Goal: Task Accomplishment & Management: Complete application form

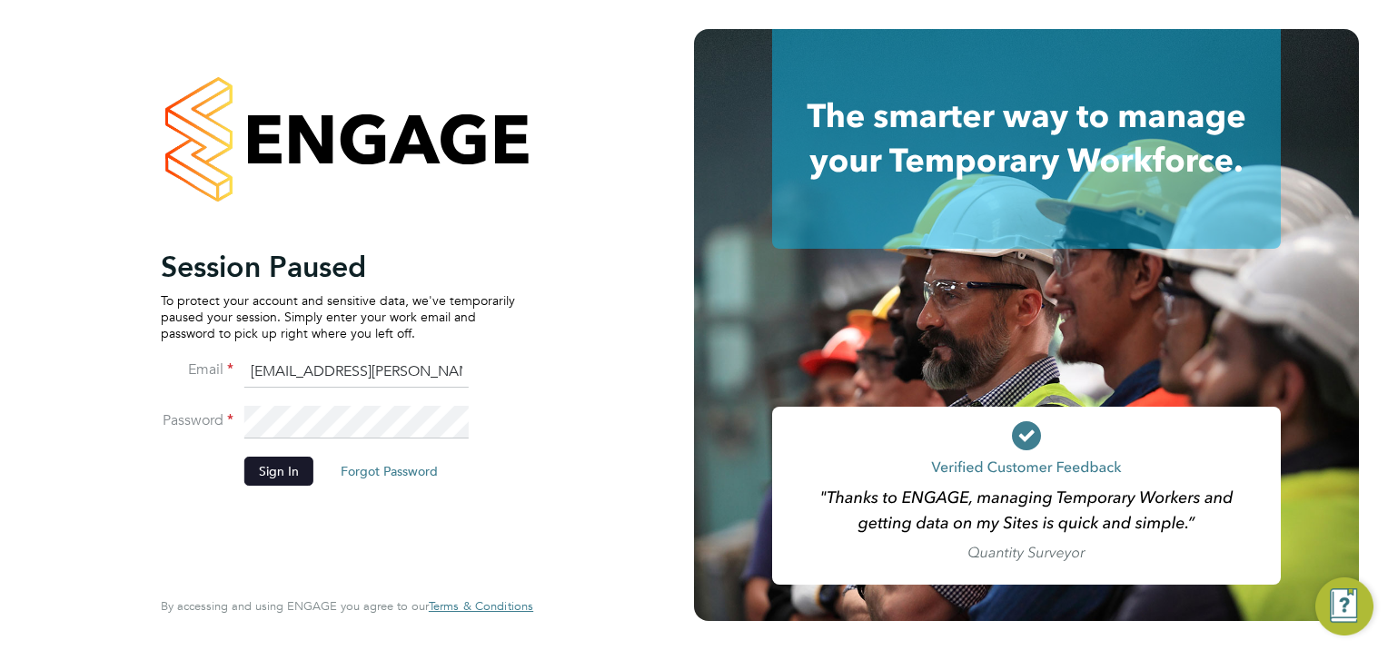
click at [274, 472] on button "Sign In" at bounding box center [278, 471] width 69 height 29
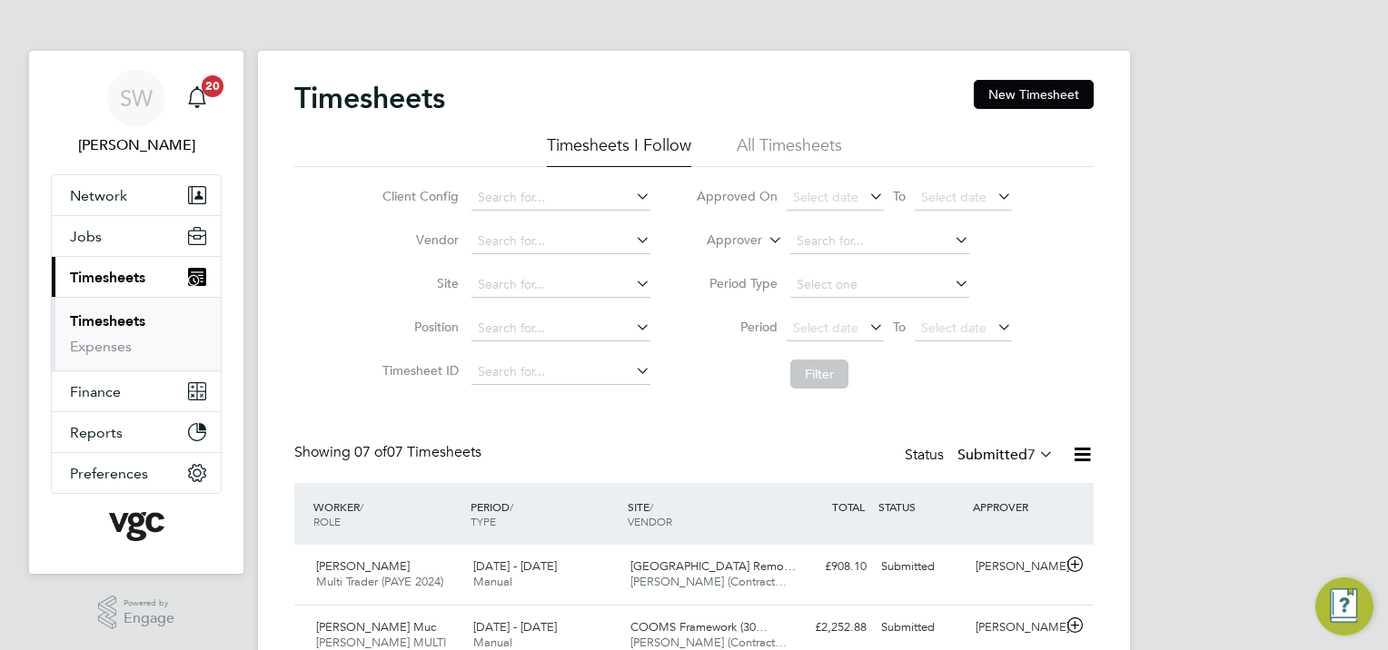
click at [127, 317] on link "Timesheets" at bounding box center [107, 321] width 75 height 17
click at [997, 82] on button "New Timesheet" at bounding box center [1034, 94] width 120 height 29
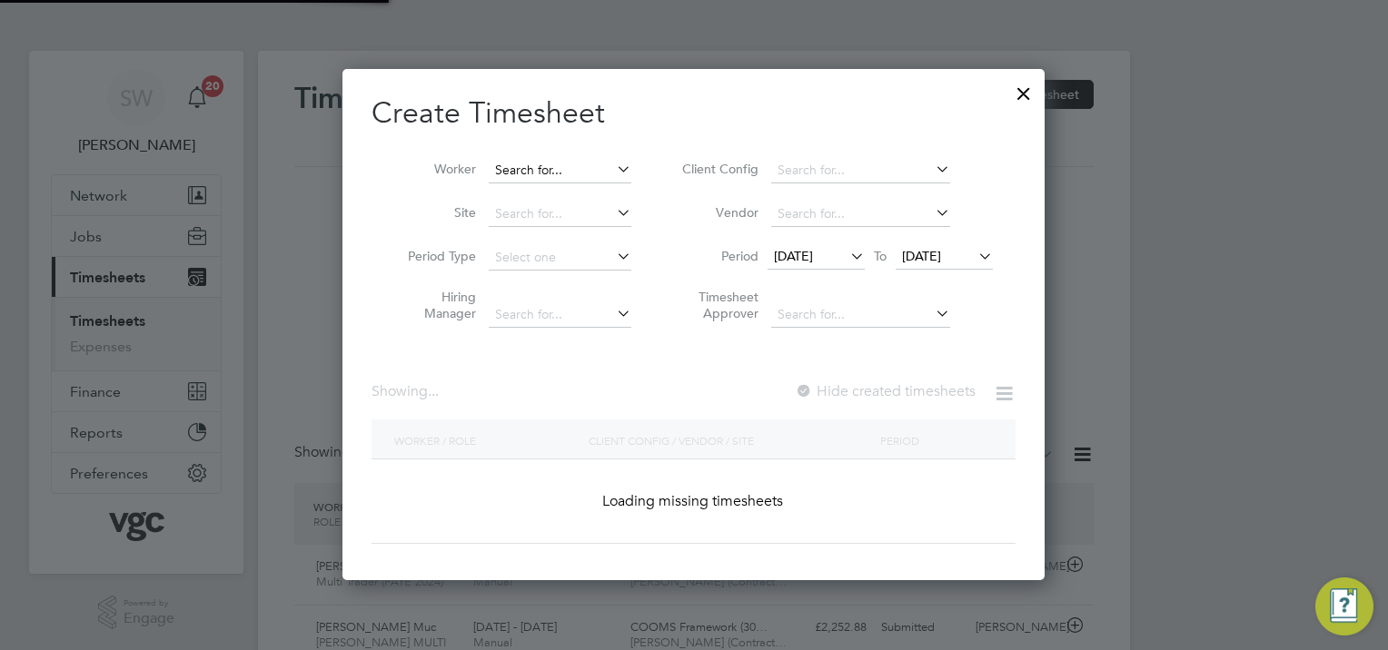
scroll to position [9, 9]
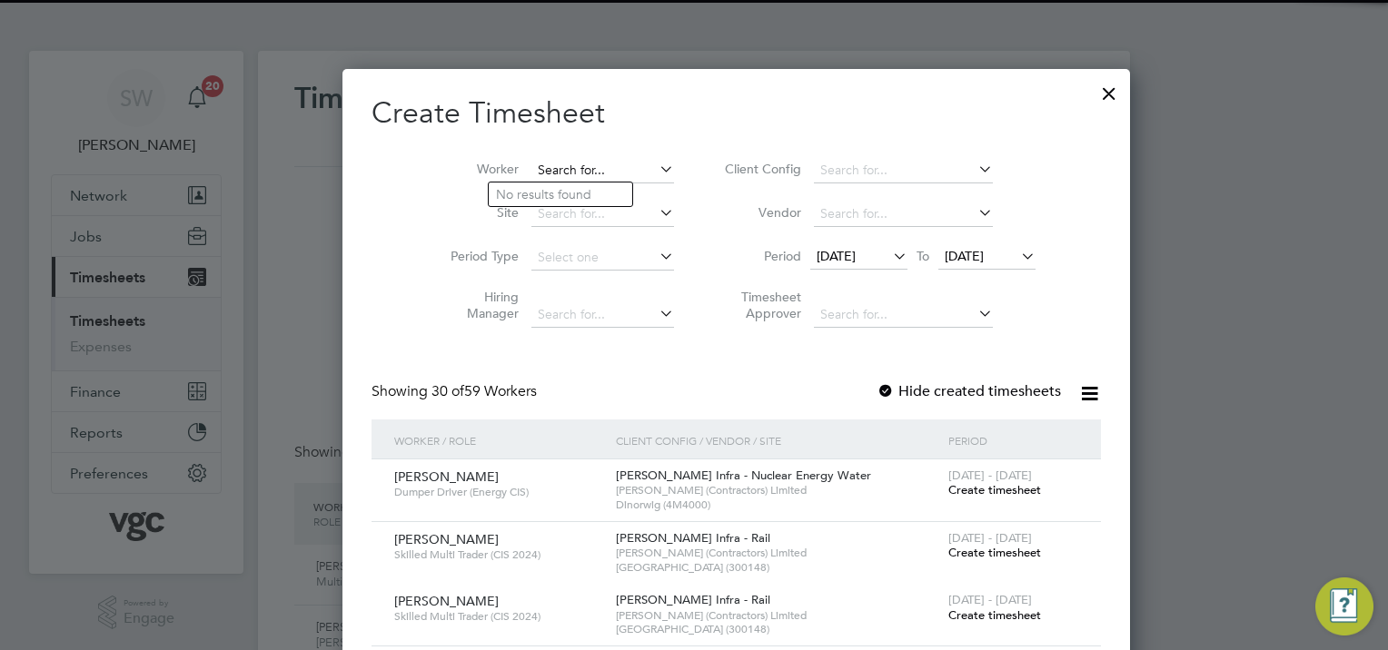
click at [531, 165] on input at bounding box center [602, 170] width 143 height 25
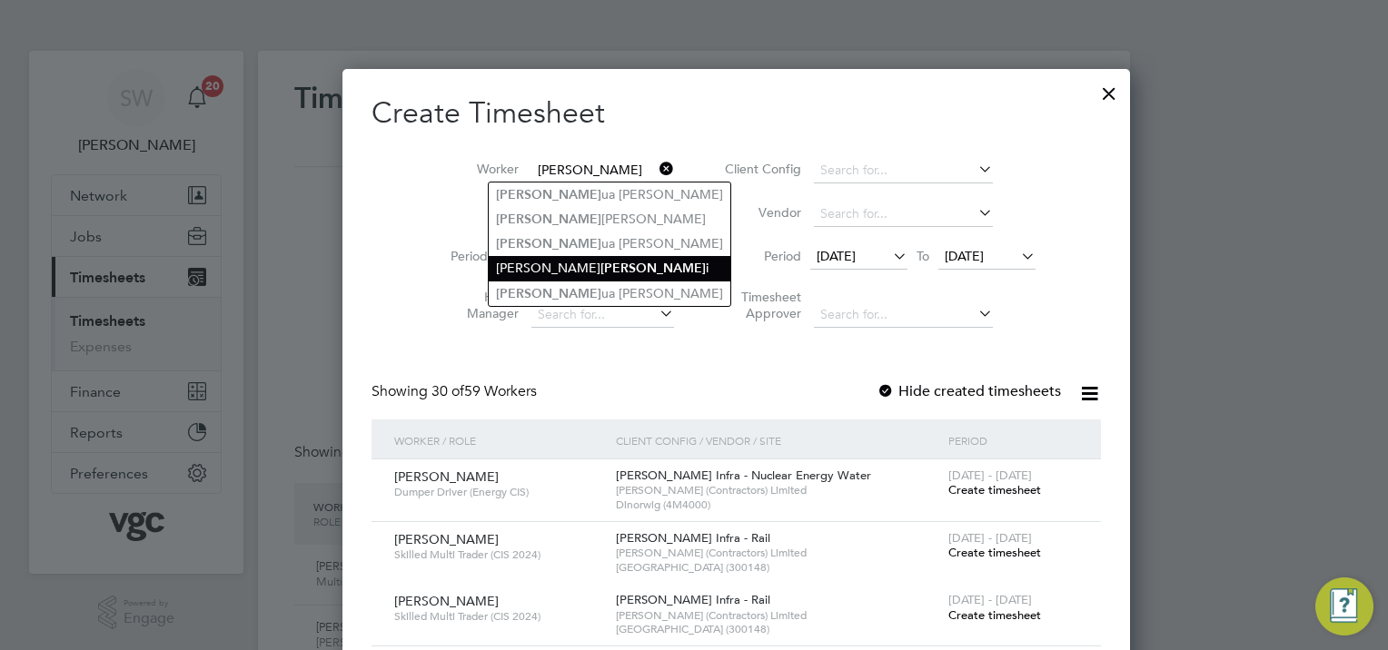
click at [509, 264] on li "[PERSON_NAME]" at bounding box center [610, 268] width 242 height 25
type input "[PERSON_NAME]"
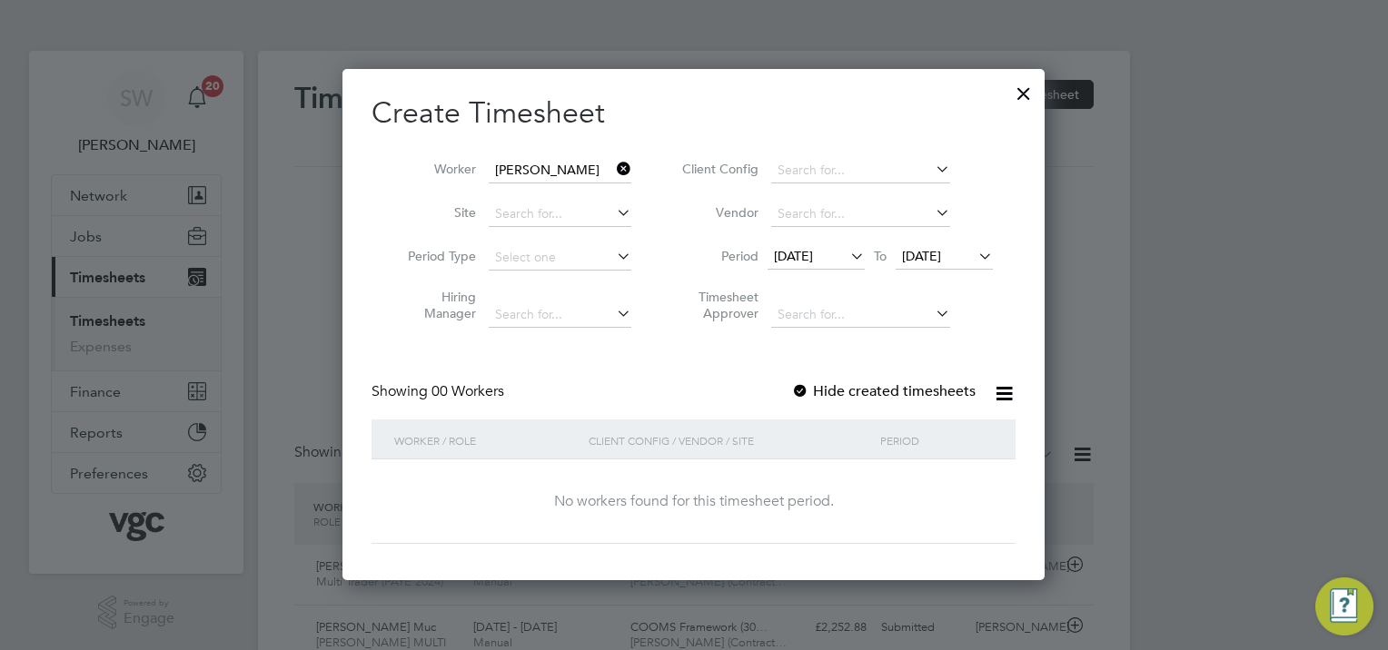
click at [934, 258] on span "[DATE]" at bounding box center [921, 256] width 39 height 16
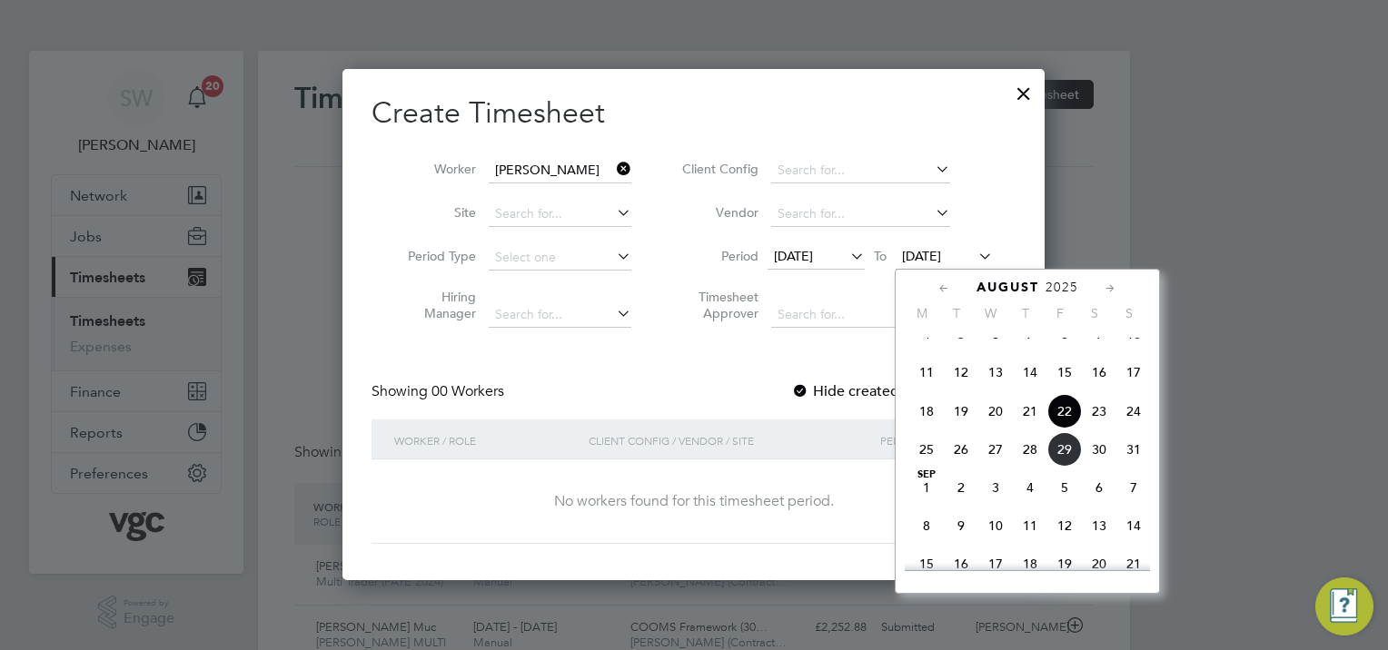
click at [1055, 463] on span "29" at bounding box center [1064, 449] width 35 height 35
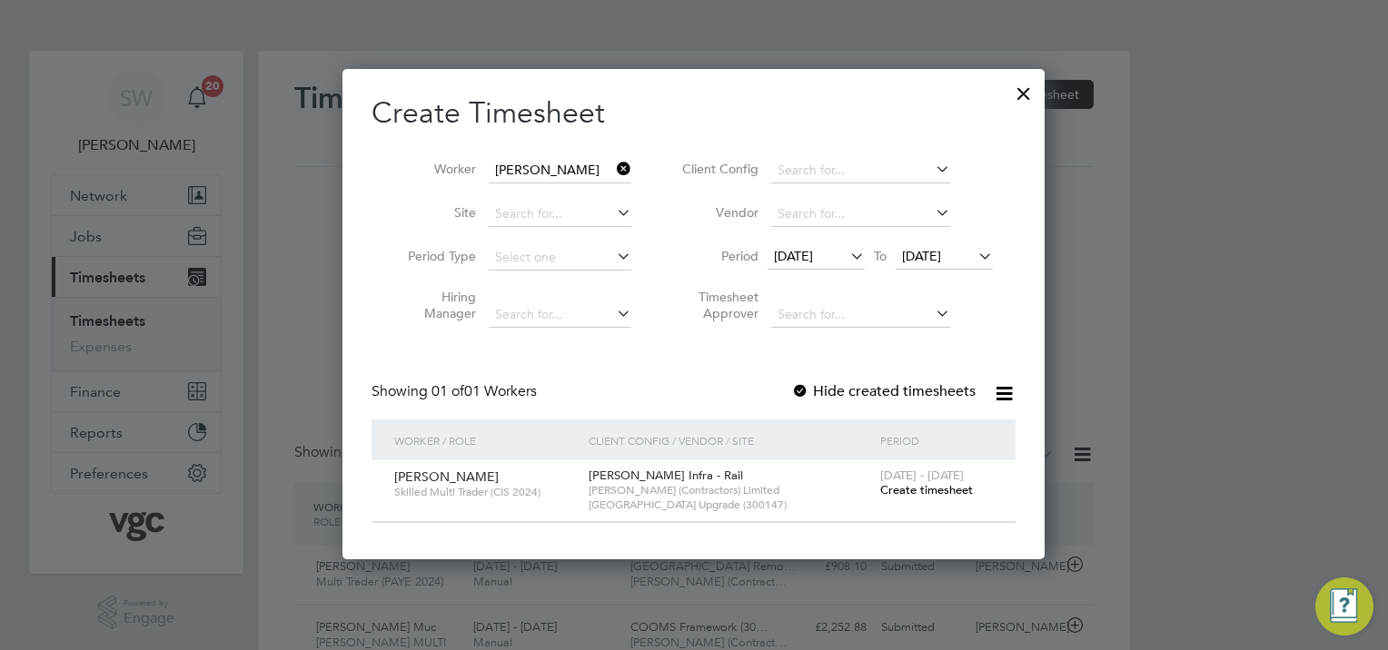
drag, startPoint x: 914, startPoint y: 491, endPoint x: 909, endPoint y: 480, distance: 11.8
click at [912, 489] on span "Create timesheet" at bounding box center [926, 489] width 93 height 15
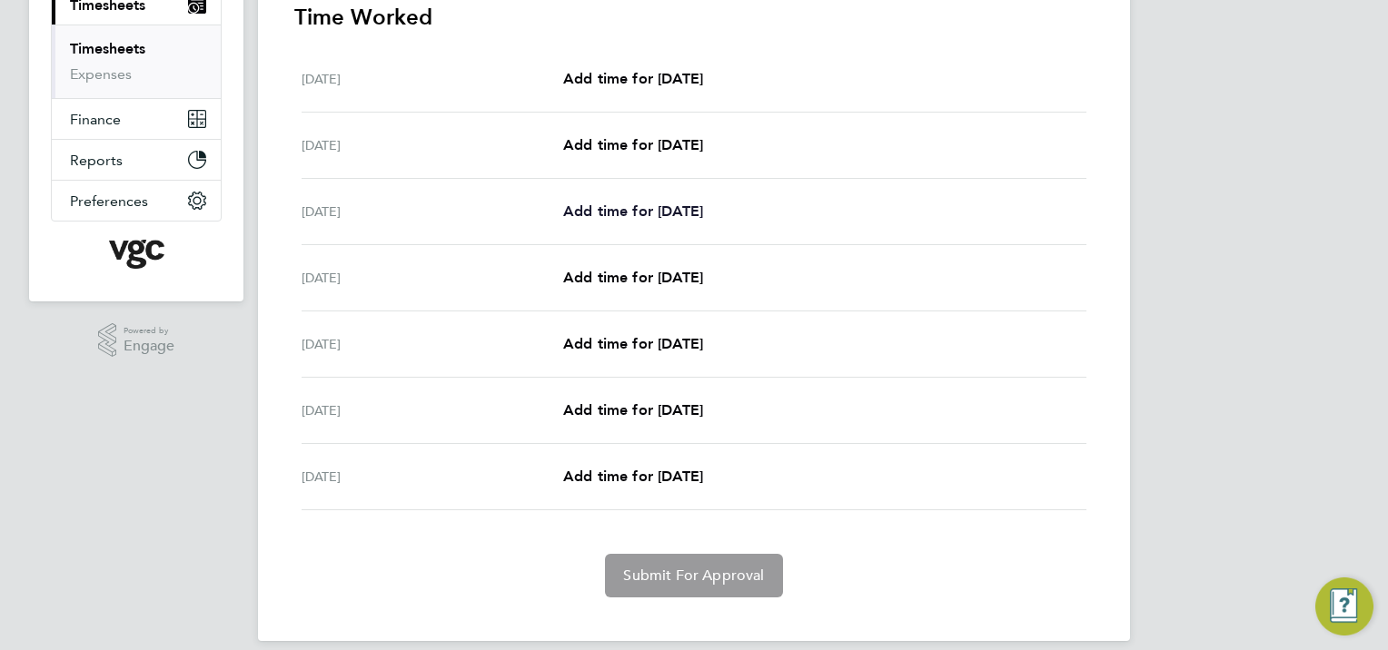
click at [607, 211] on span "Add time for [DATE]" at bounding box center [633, 211] width 140 height 17
select select "30"
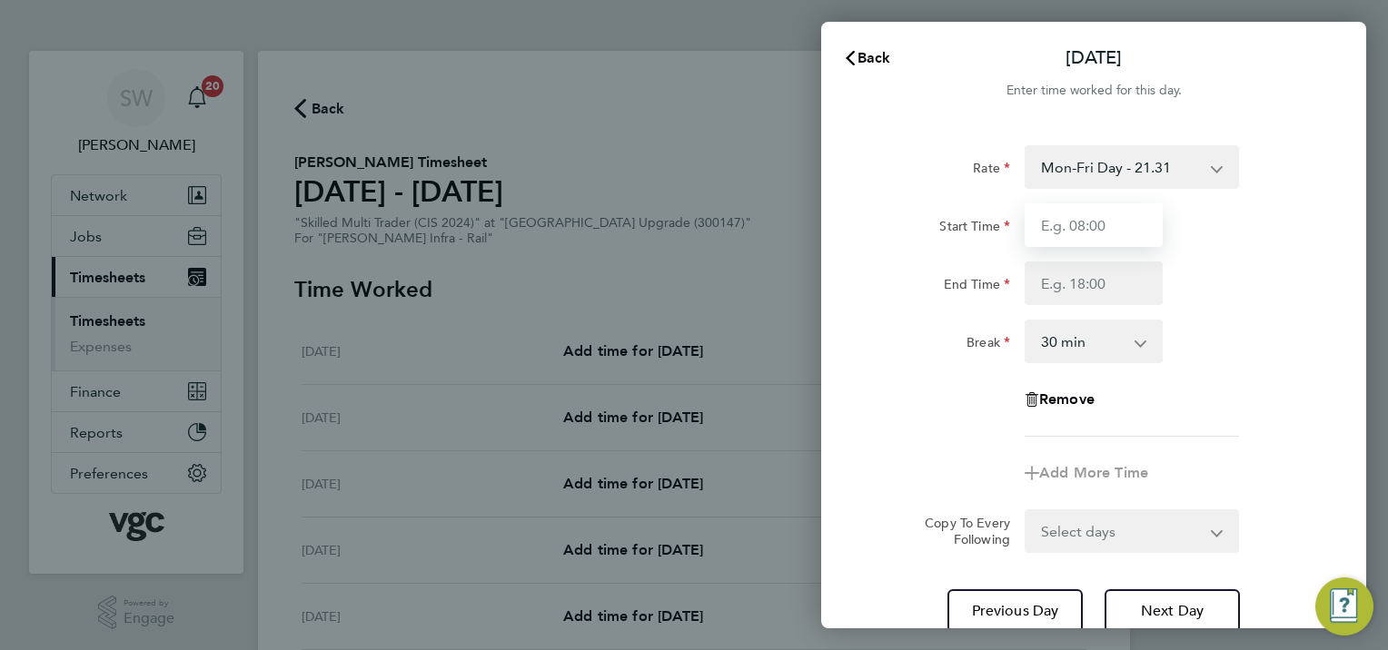
click at [1082, 223] on input "Start Time" at bounding box center [1094, 225] width 138 height 44
type input "07:00"
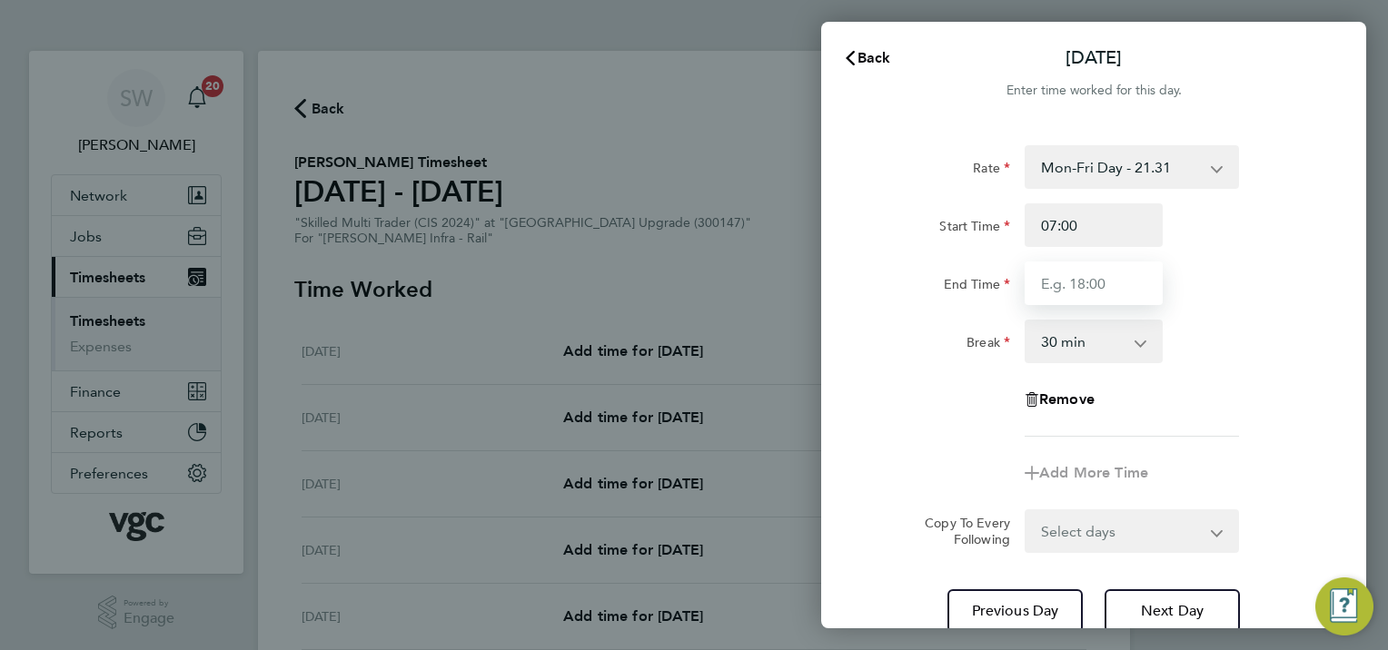
type input "17:30"
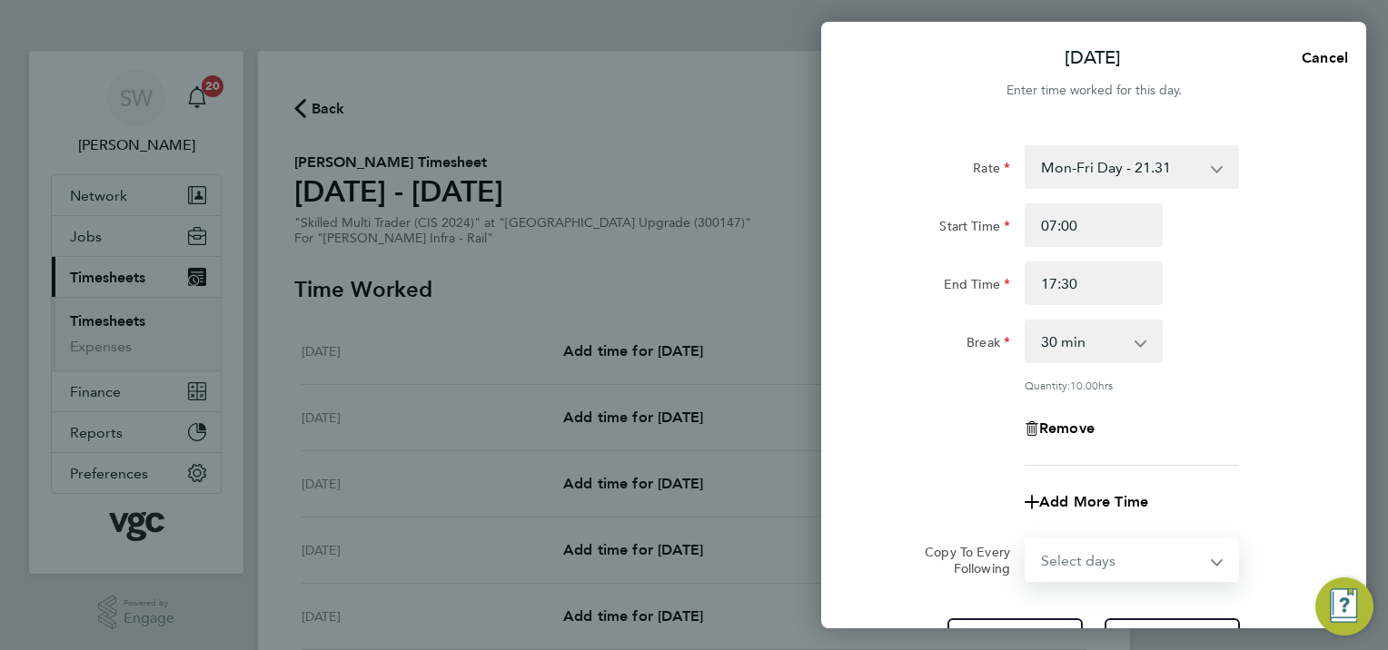
click at [1214, 564] on select "Select days Day [DATE] [DATE] [DATE] [DATE]" at bounding box center [1122, 561] width 191 height 40
select select "TUE"
click at [1027, 541] on select "Select days Day [DATE] [DATE] [DATE] [DATE]" at bounding box center [1122, 561] width 191 height 40
select select "[DATE]"
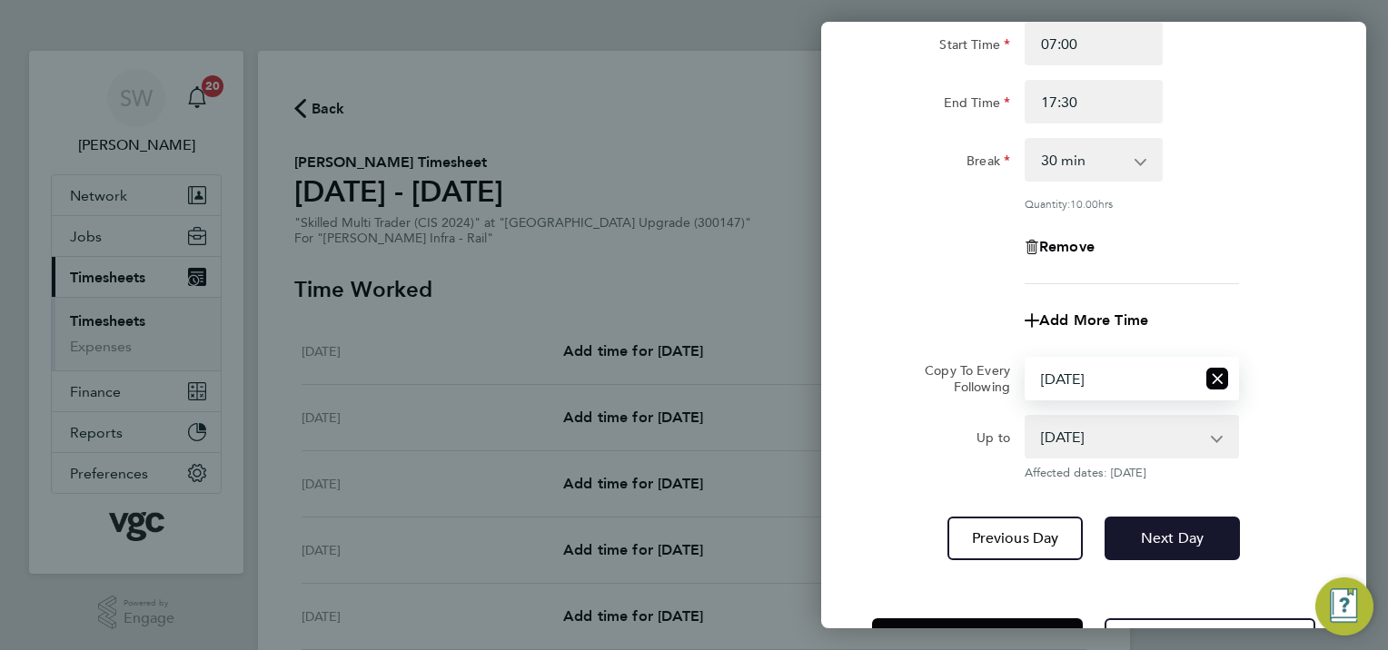
click at [1202, 533] on span "Next Day" at bounding box center [1172, 539] width 63 height 18
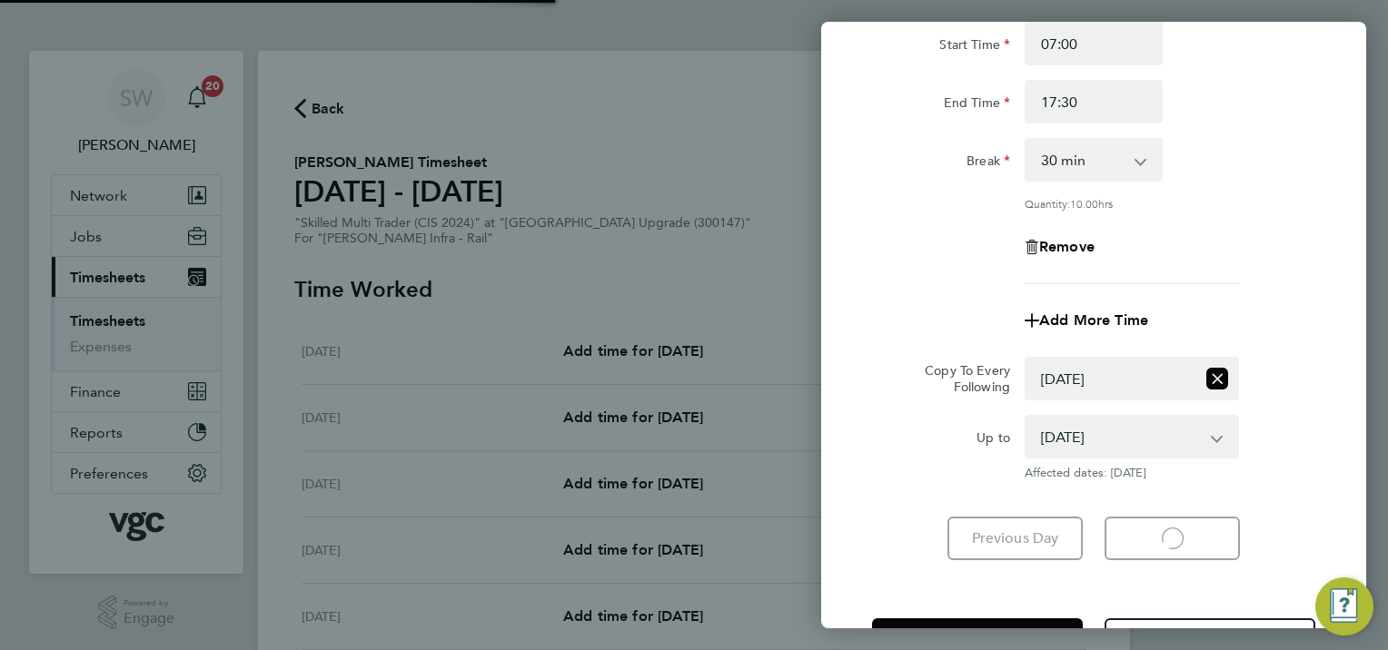
select select "30"
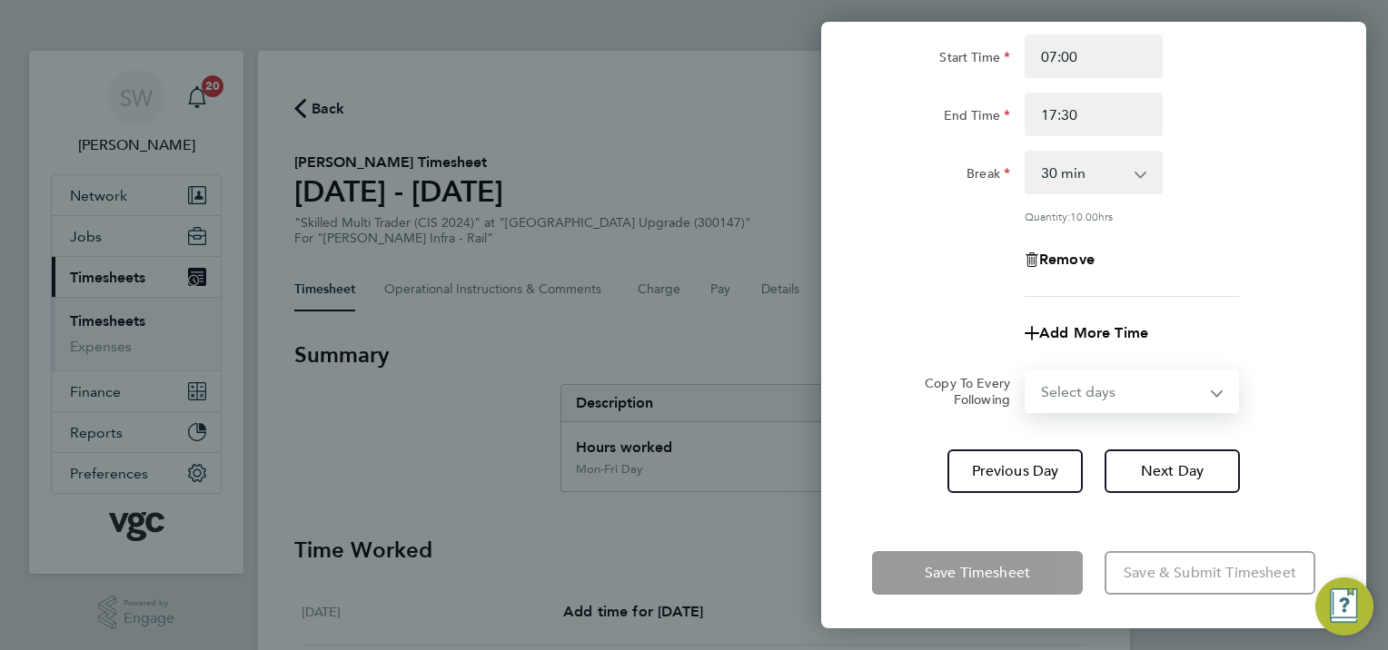
click at [1208, 386] on select "Select days Day [DATE] [DATE] [DATE]" at bounding box center [1122, 392] width 191 height 40
select select "WED"
click at [1027, 372] on select "Select days Day [DATE] [DATE] [DATE]" at bounding box center [1122, 392] width 191 height 40
select select "[DATE]"
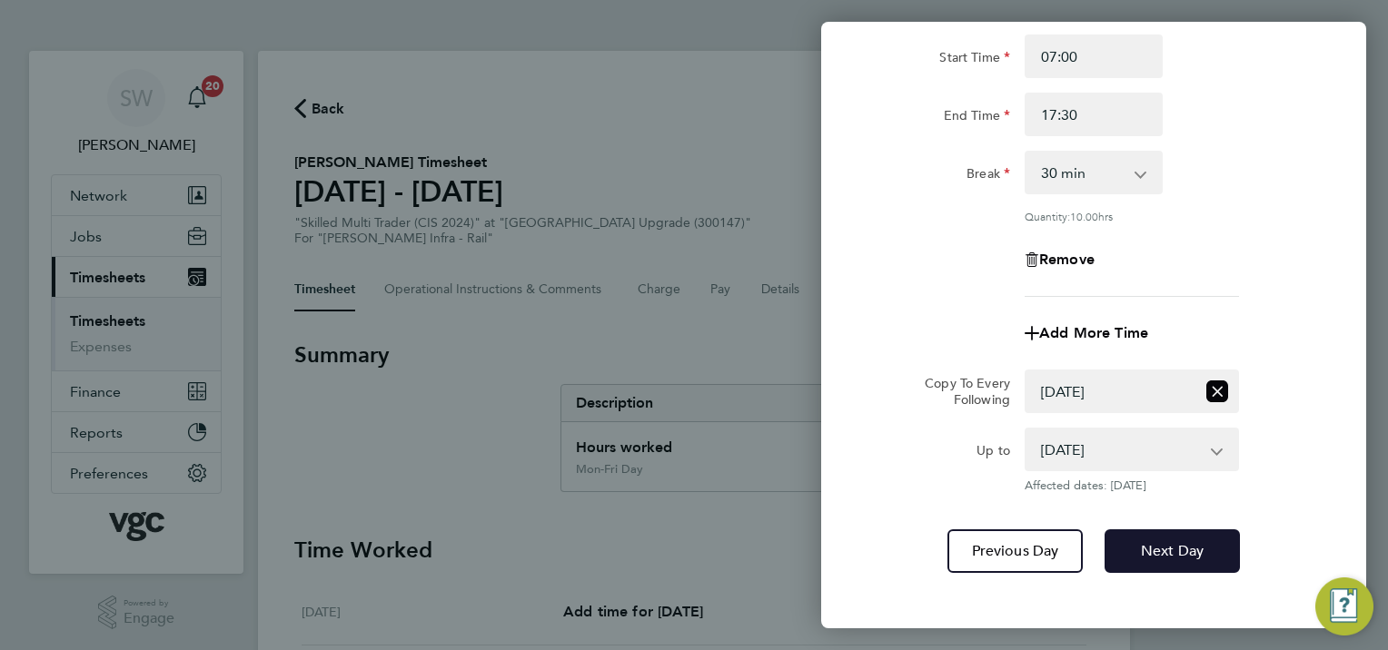
drag, startPoint x: 1166, startPoint y: 538, endPoint x: 1180, endPoint y: 491, distance: 48.3
click at [1166, 536] on button "Next Day" at bounding box center [1172, 552] width 135 height 44
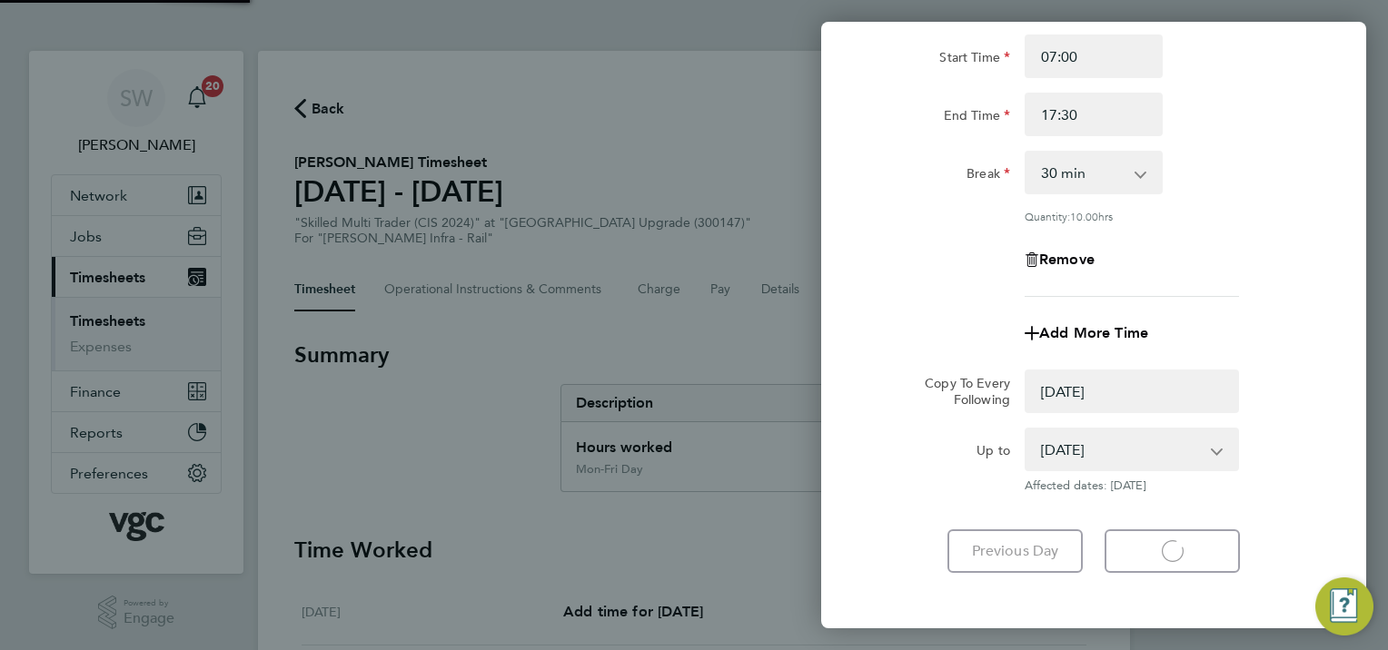
select select "0: null"
select select "30"
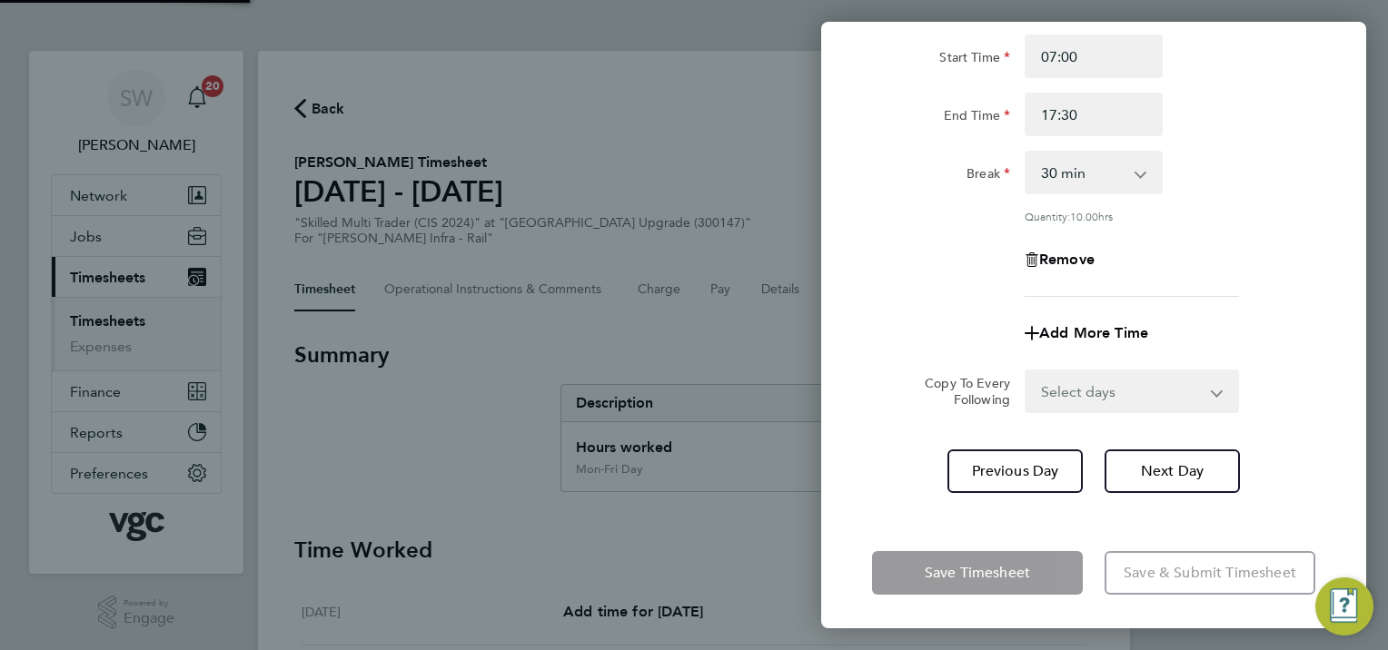
click at [1212, 392] on select "Select days Day [DATE] [DATE]" at bounding box center [1122, 392] width 191 height 40
select select "THU"
click at [1027, 372] on select "Select days Day [DATE] [DATE]" at bounding box center [1122, 392] width 191 height 40
select select "[DATE]"
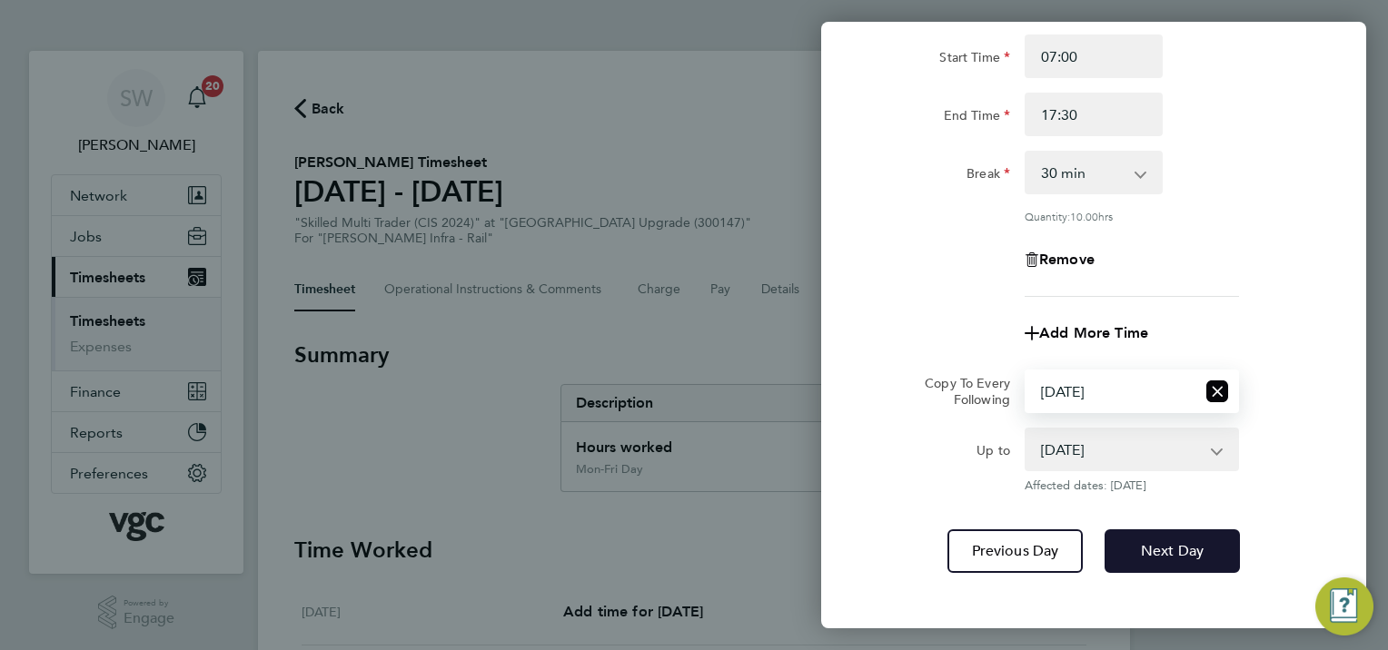
drag, startPoint x: 1167, startPoint y: 542, endPoint x: 1167, endPoint y: 531, distance: 11.8
click at [1167, 542] on span "Next Day" at bounding box center [1172, 551] width 63 height 18
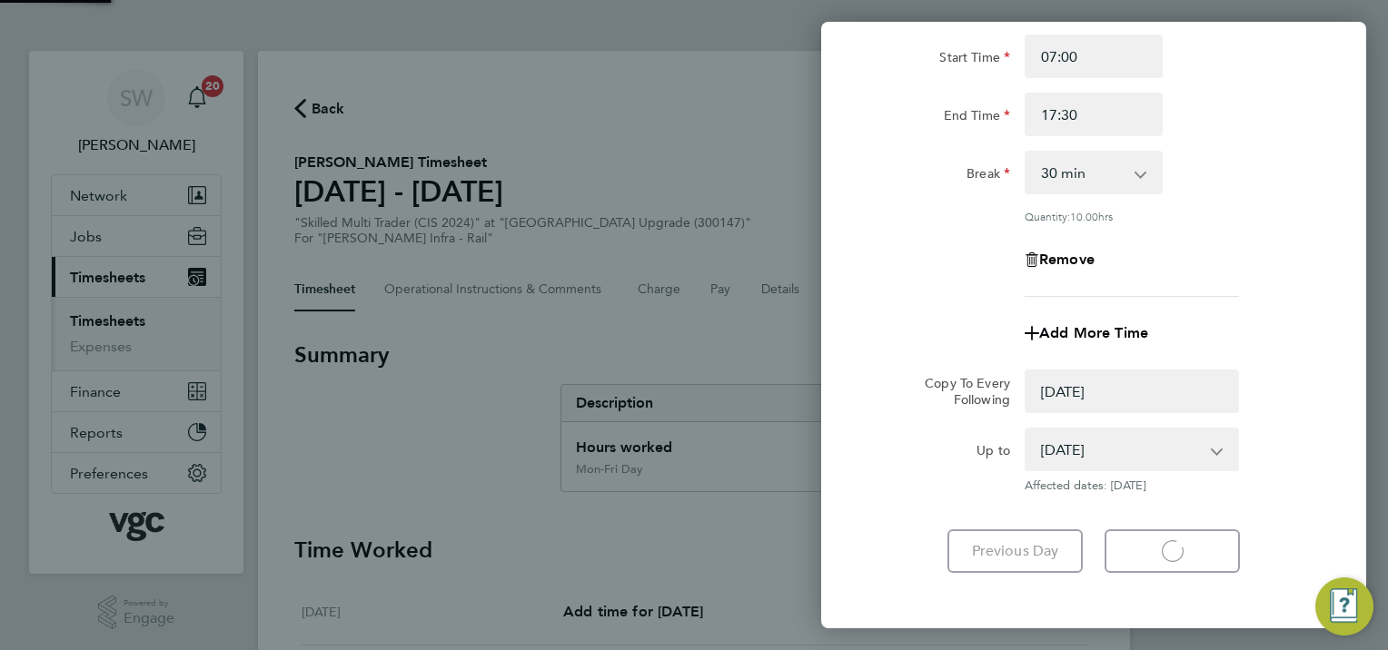
select select "0: null"
select select "30"
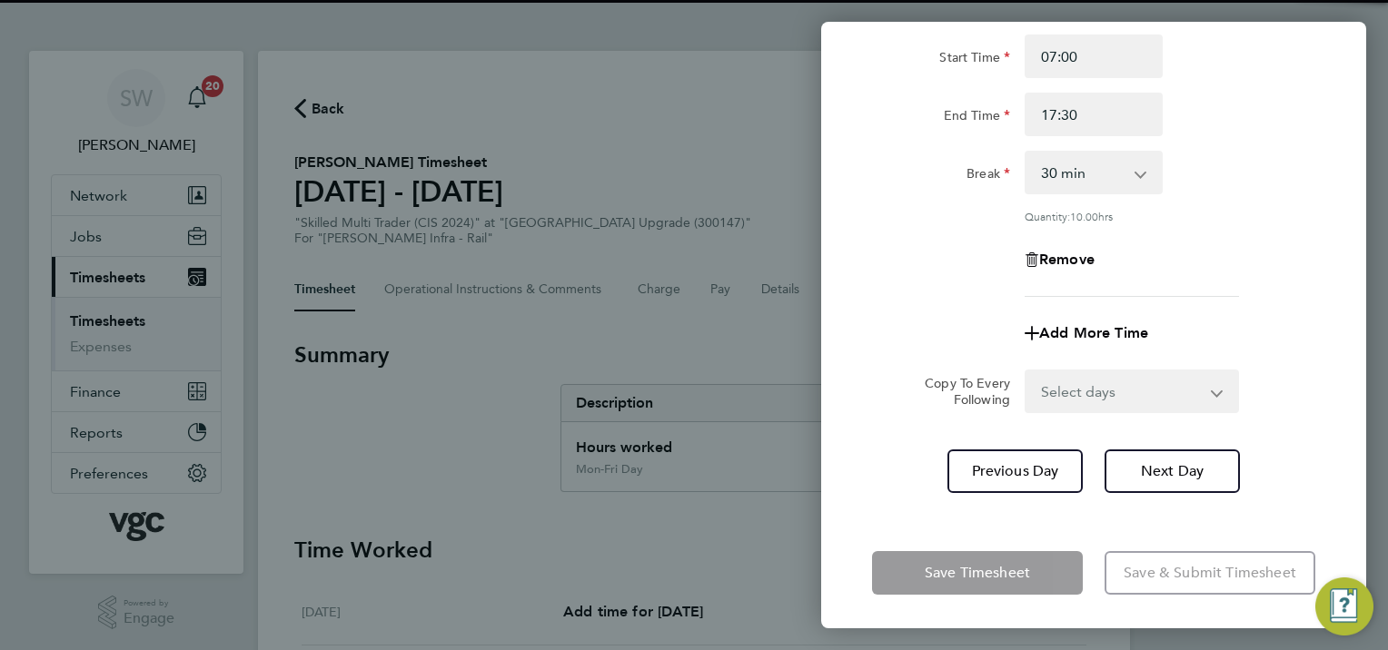
click at [1207, 391] on select "Select days [DATE]" at bounding box center [1122, 392] width 191 height 40
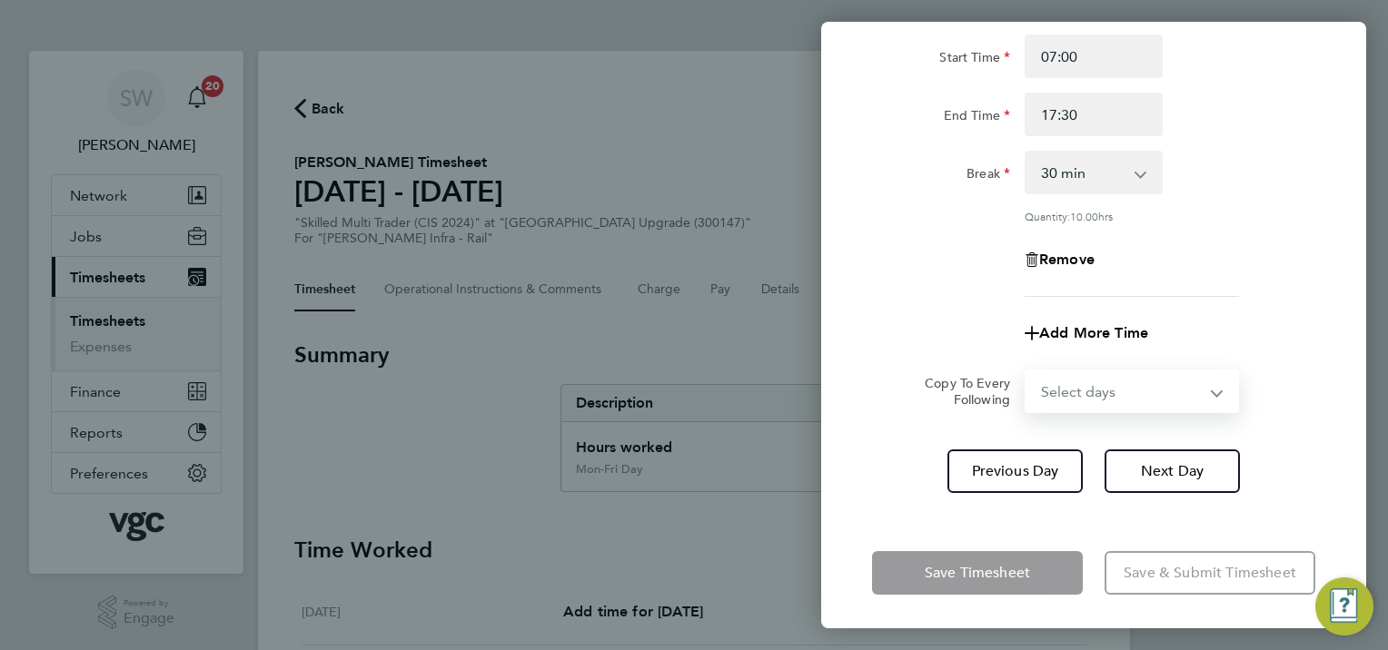
select select "FRI"
click at [1027, 372] on select "Select days [DATE]" at bounding box center [1122, 392] width 191 height 40
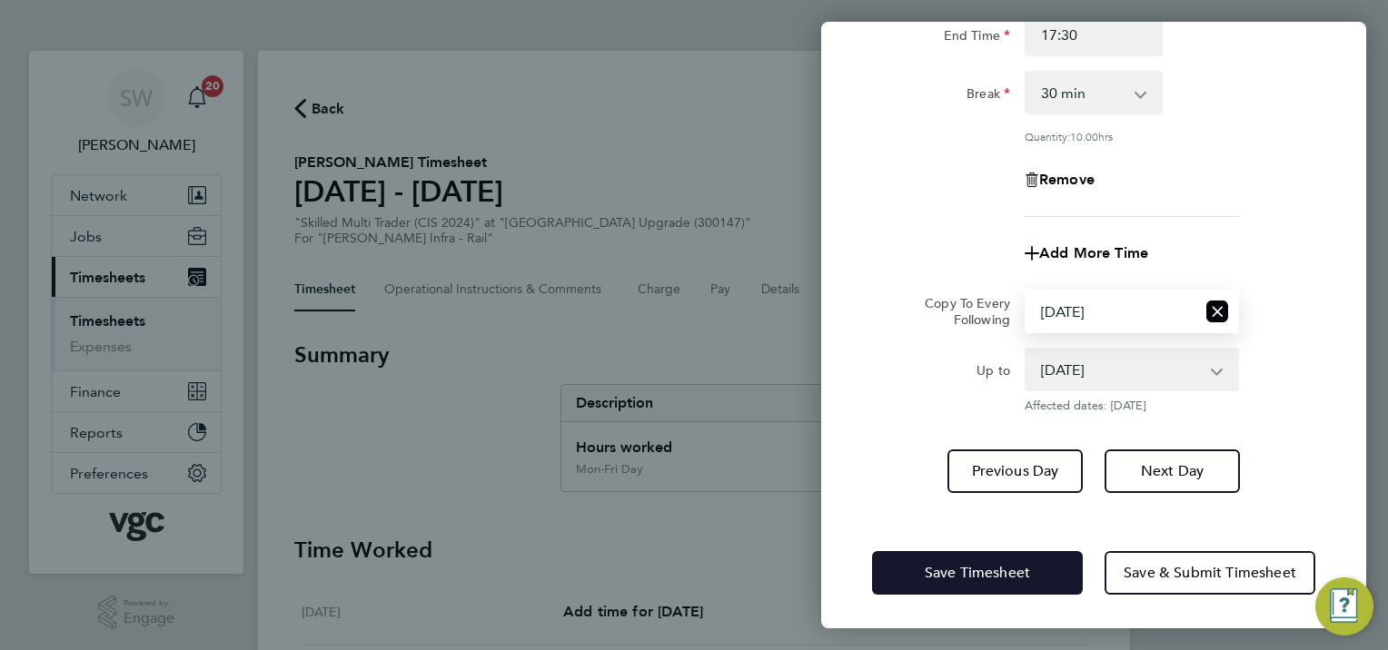
click at [968, 556] on button "Save Timesheet" at bounding box center [977, 573] width 211 height 44
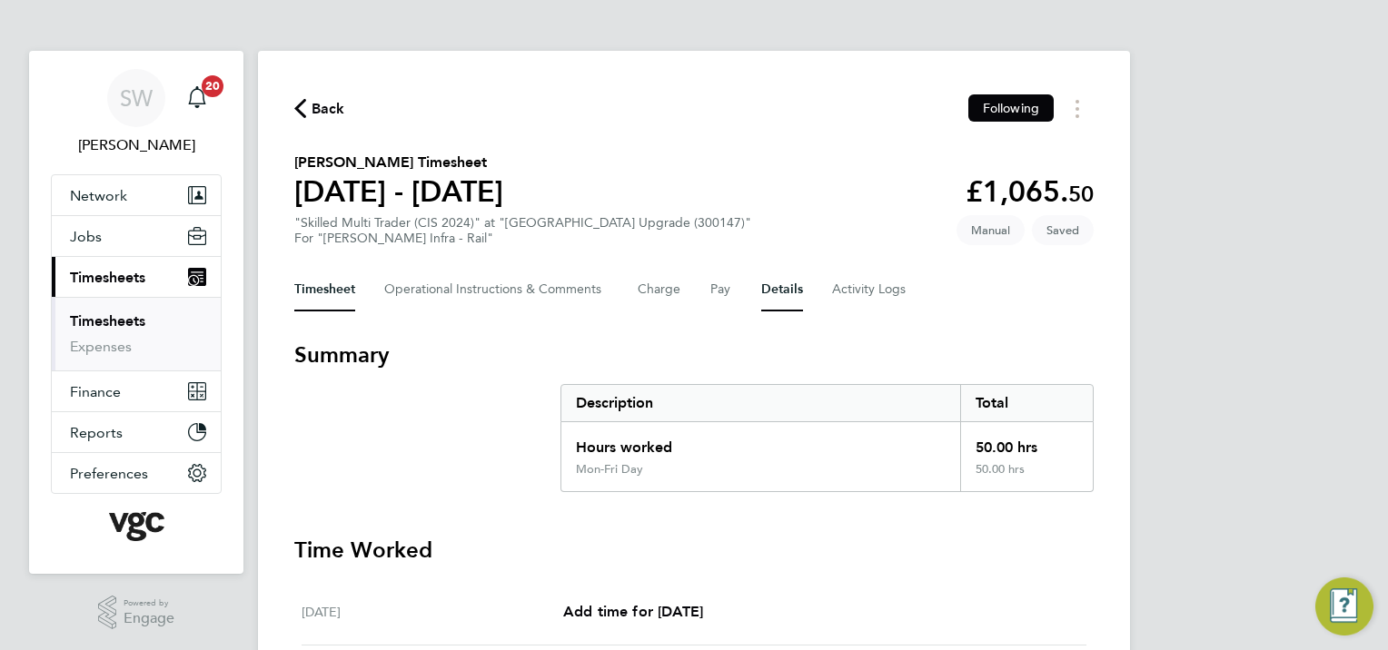
click at [784, 290] on button "Details" at bounding box center [782, 290] width 42 height 44
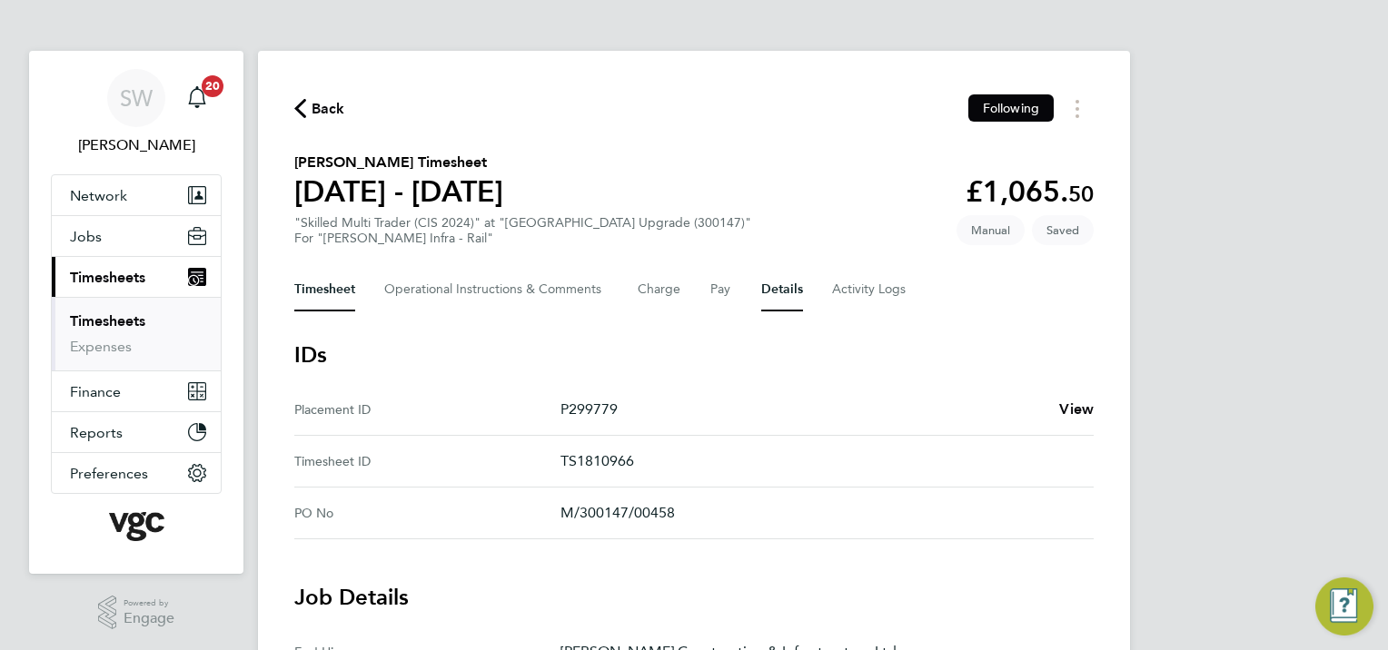
click at [295, 286] on button "Timesheet" at bounding box center [324, 290] width 61 height 44
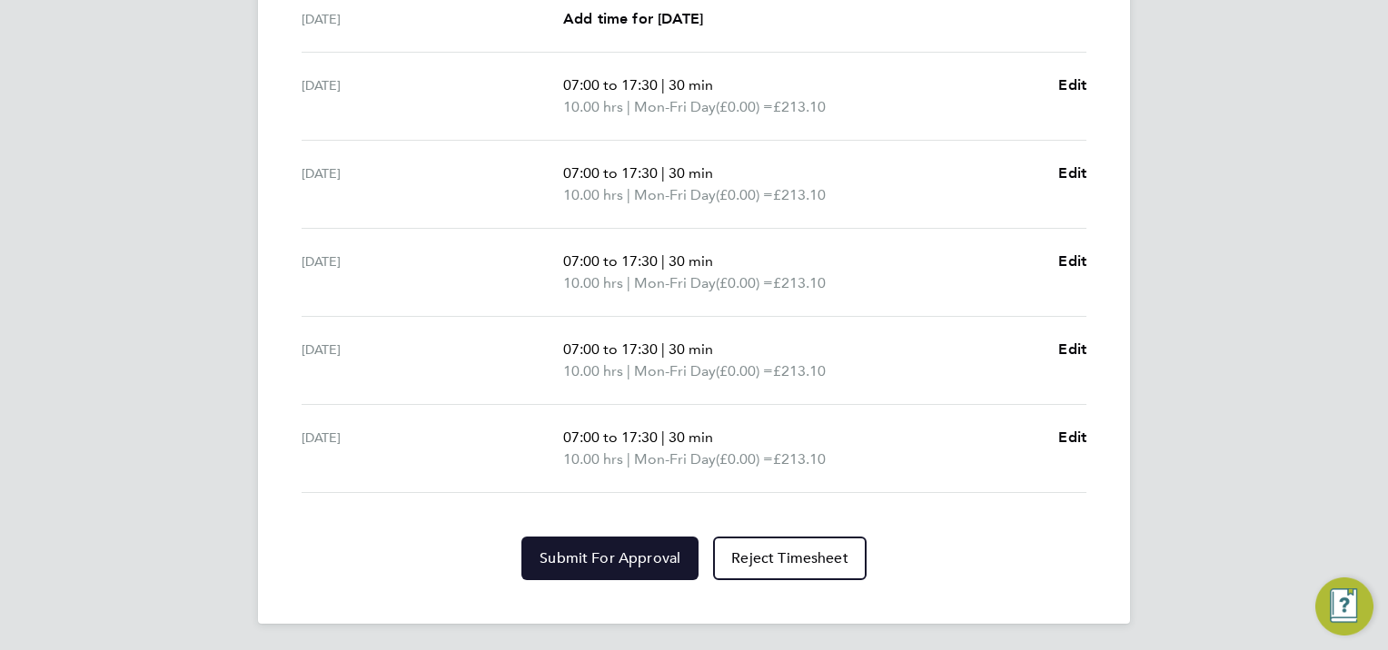
click at [618, 572] on button "Submit For Approval" at bounding box center [609, 559] width 177 height 44
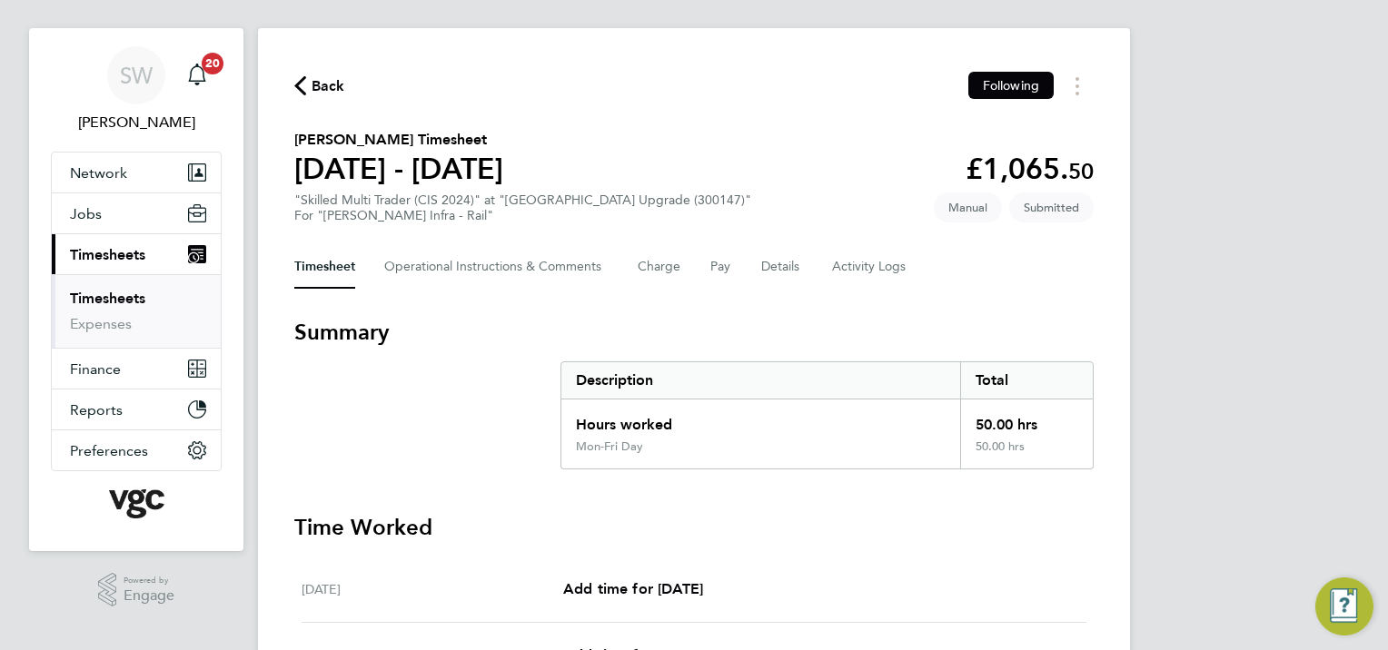
click at [93, 292] on link "Timesheets" at bounding box center [107, 298] width 75 height 17
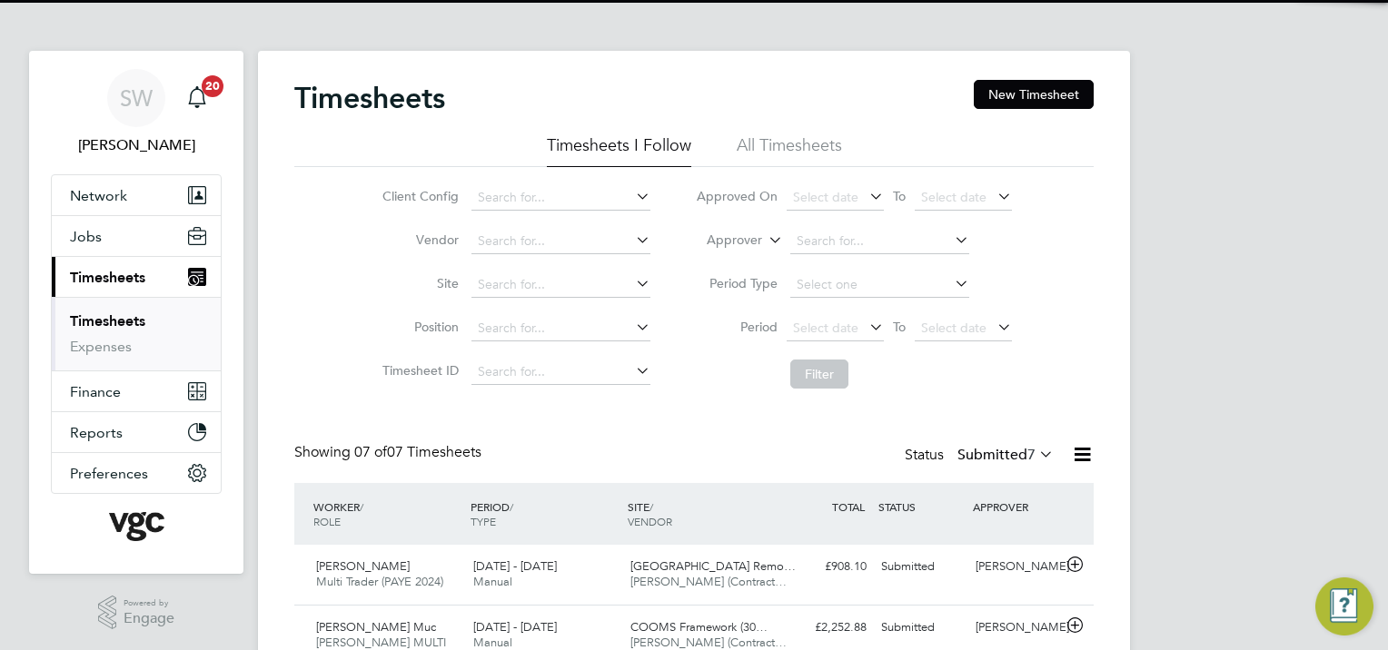
click at [103, 274] on span "Timesheets" at bounding box center [107, 277] width 75 height 17
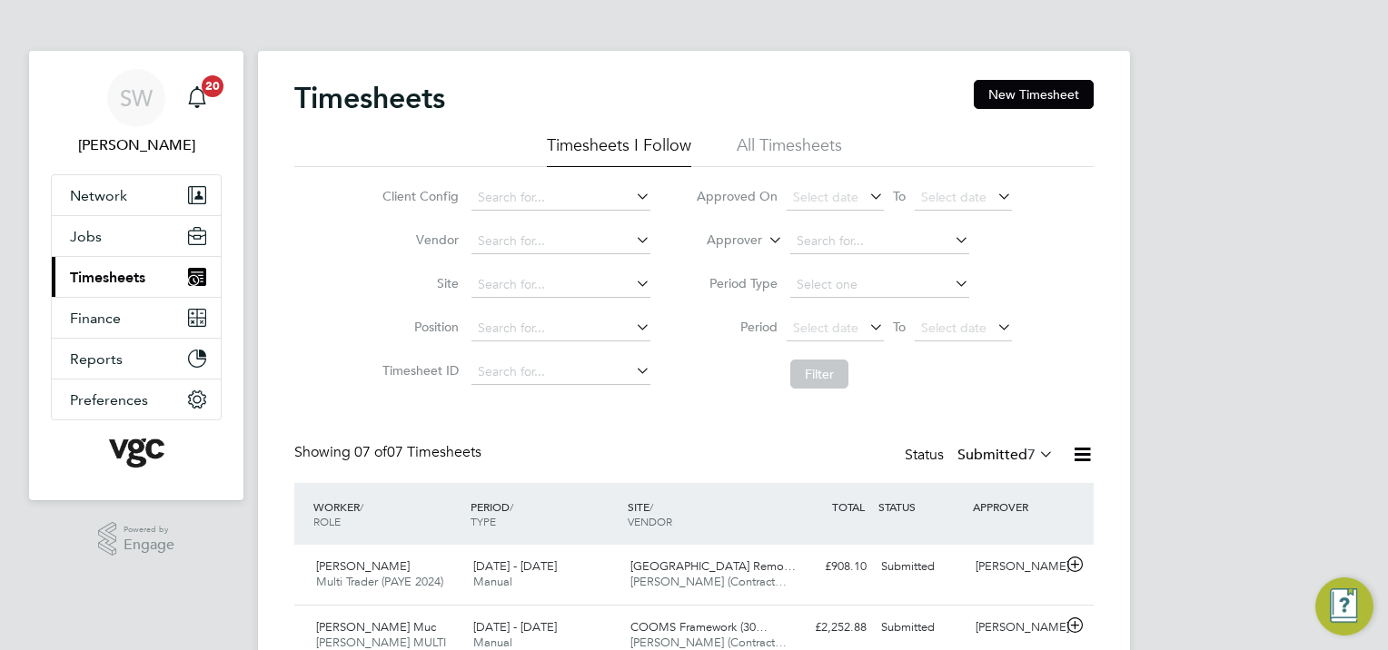
click at [113, 277] on span "Timesheets" at bounding box center [107, 277] width 75 height 17
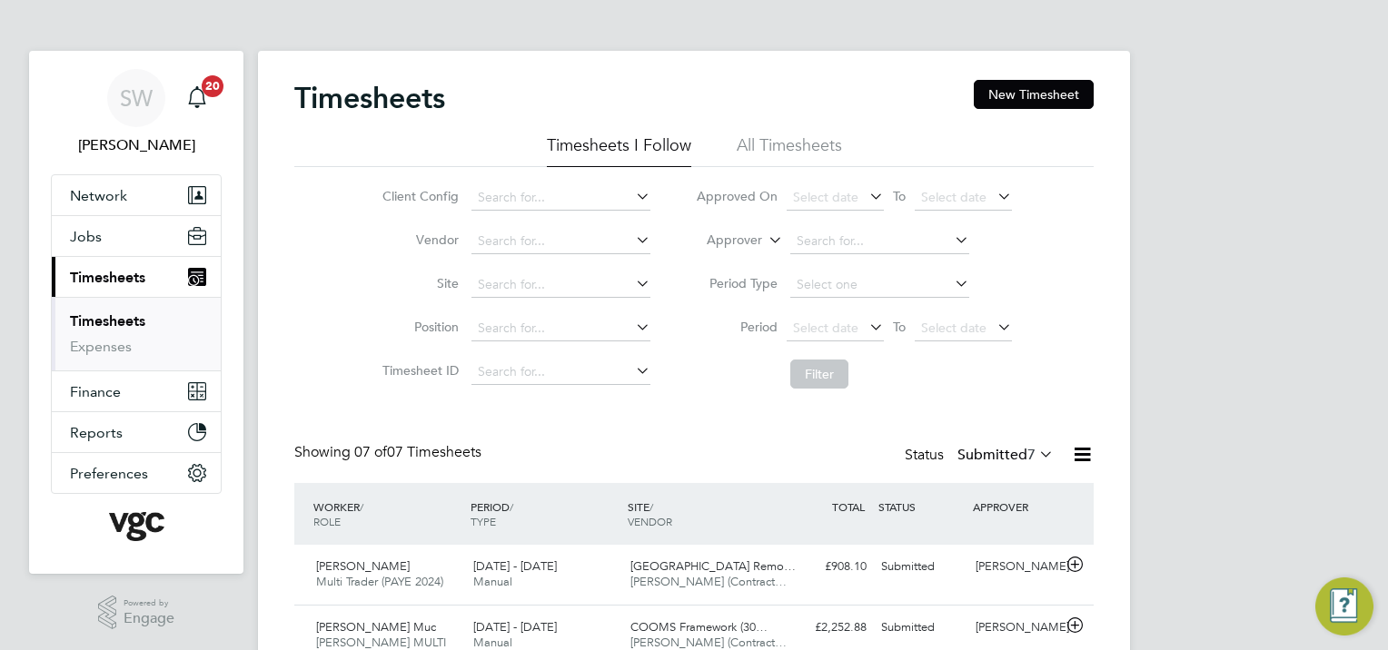
click at [98, 322] on link "Timesheets" at bounding box center [107, 321] width 75 height 17
click at [114, 316] on link "Timesheets" at bounding box center [107, 321] width 75 height 17
click at [132, 321] on link "Timesheets" at bounding box center [107, 321] width 75 height 17
click at [1032, 87] on button "New Timesheet" at bounding box center [1034, 94] width 120 height 29
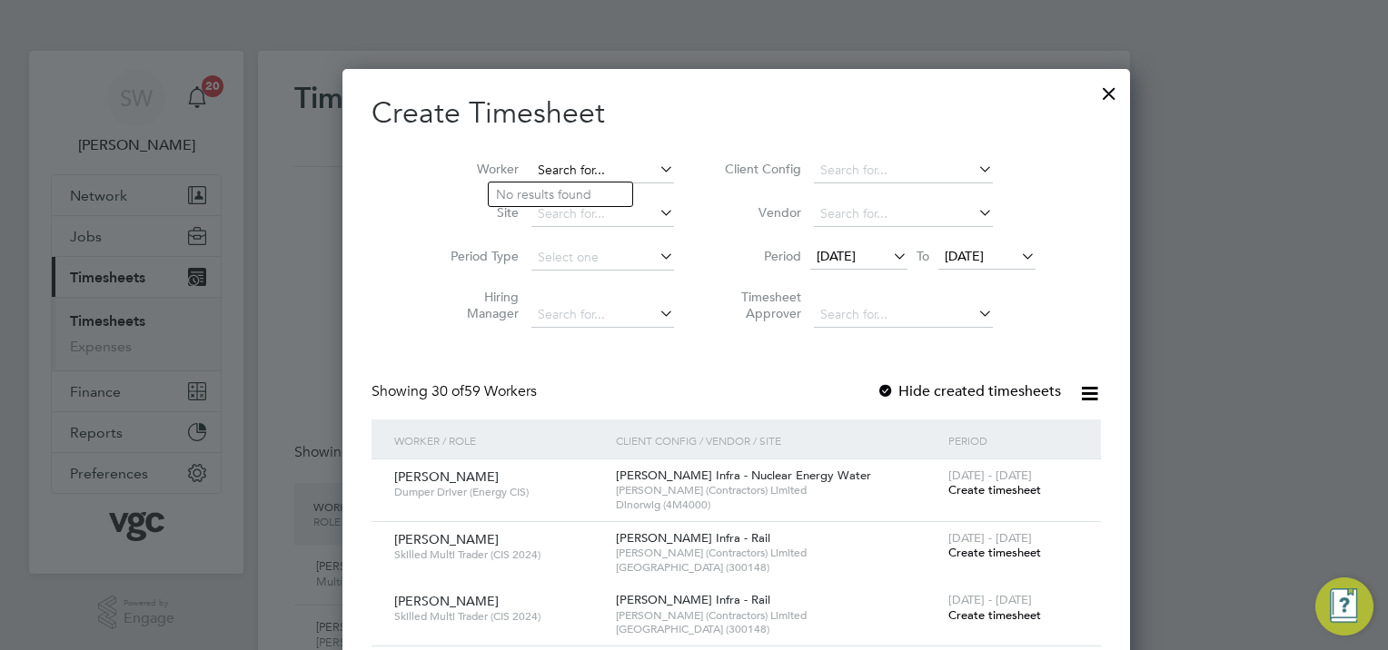
scroll to position [3765, 703]
click at [552, 169] on input at bounding box center [602, 170] width 143 height 25
click at [585, 285] on li "And rew G yimah" at bounding box center [561, 294] width 144 height 25
type input "[PERSON_NAME]"
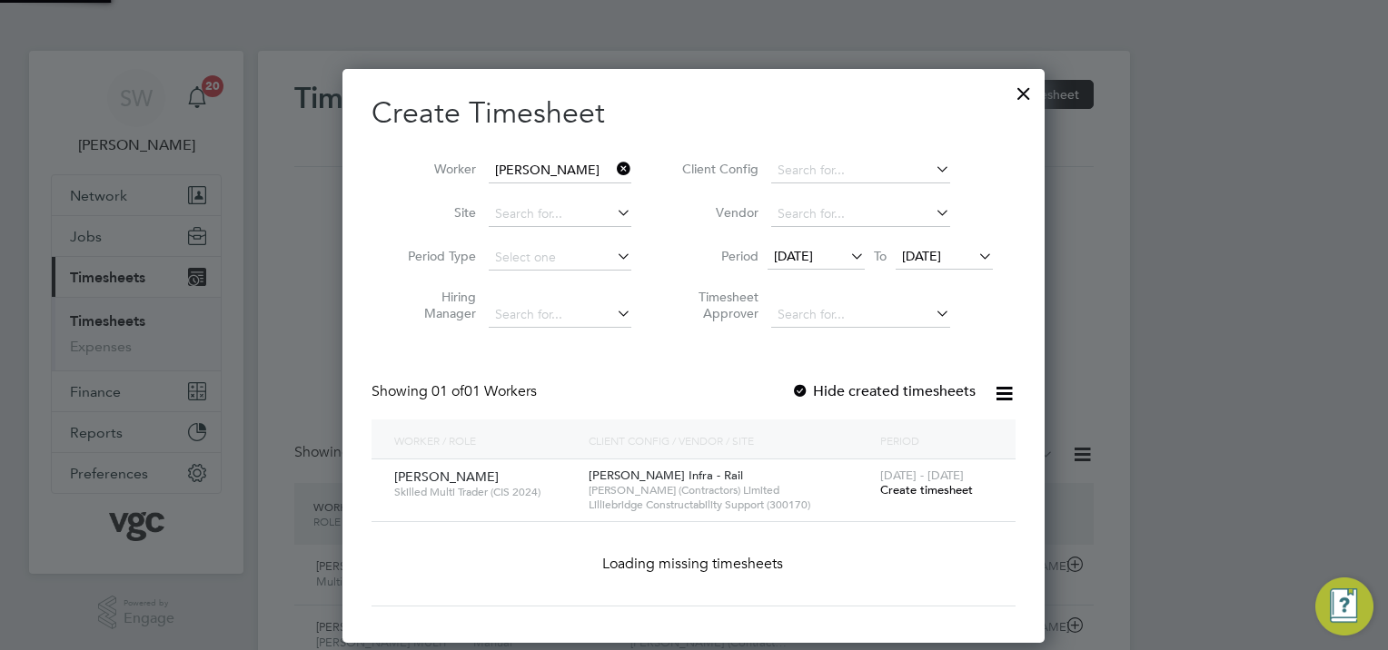
scroll to position [489, 703]
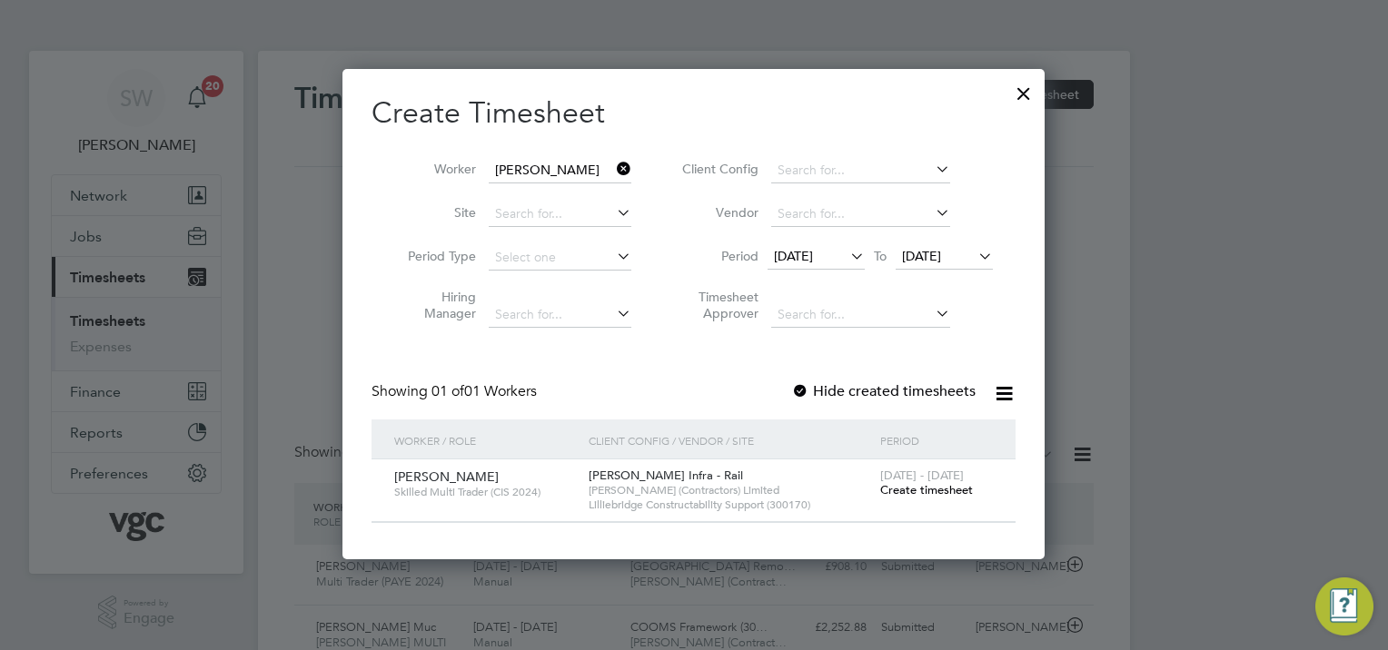
click at [941, 254] on span "[DATE]" at bounding box center [921, 256] width 39 height 16
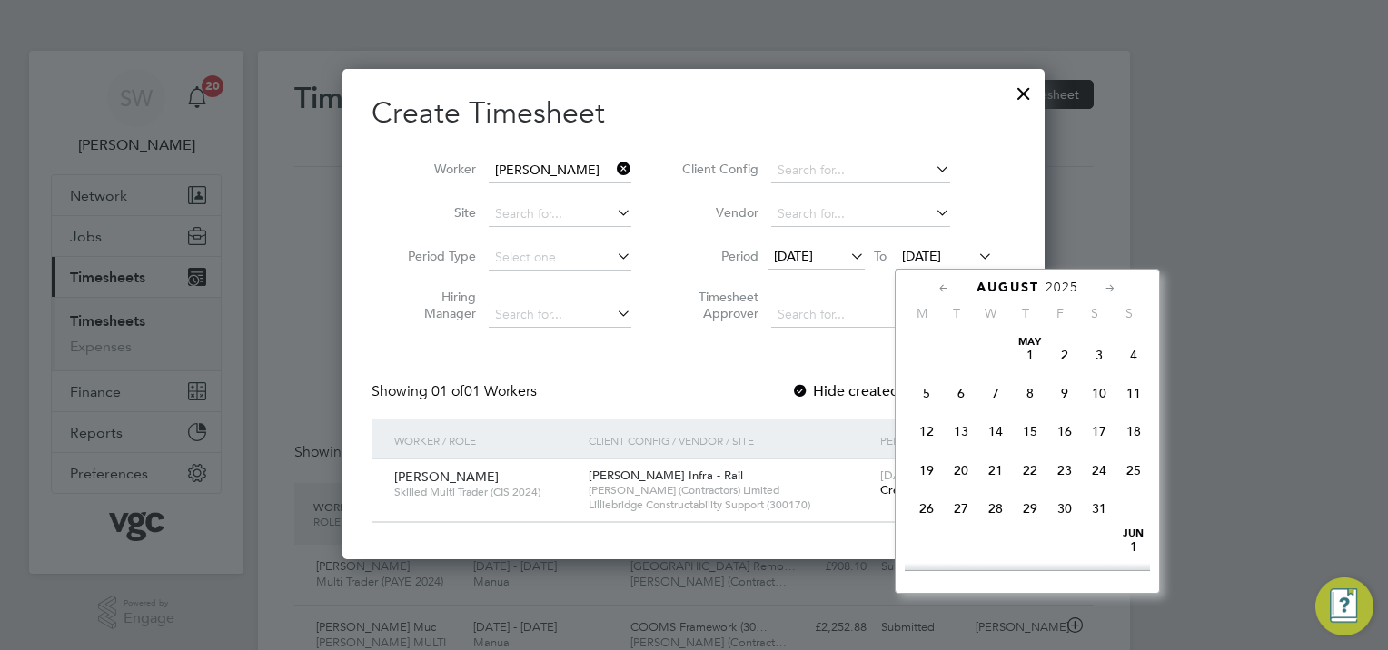
scroll to position [672, 0]
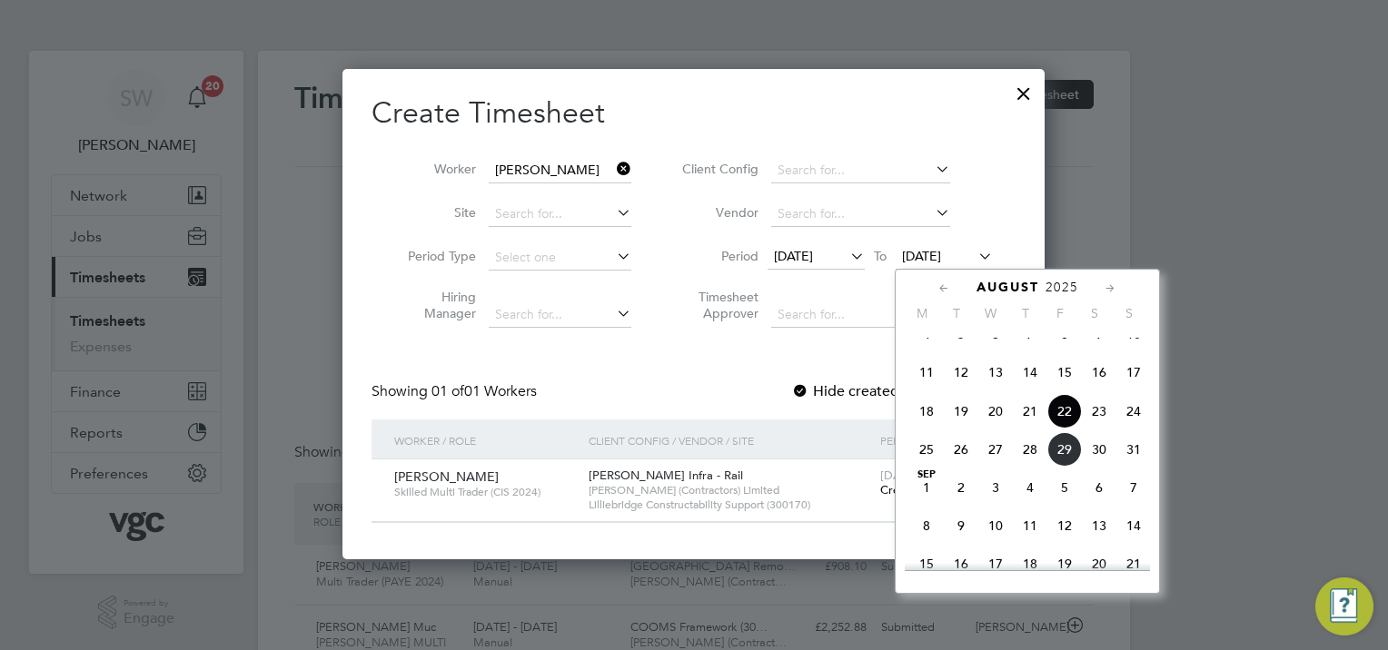
click at [1062, 385] on span "15" at bounding box center [1064, 372] width 35 height 35
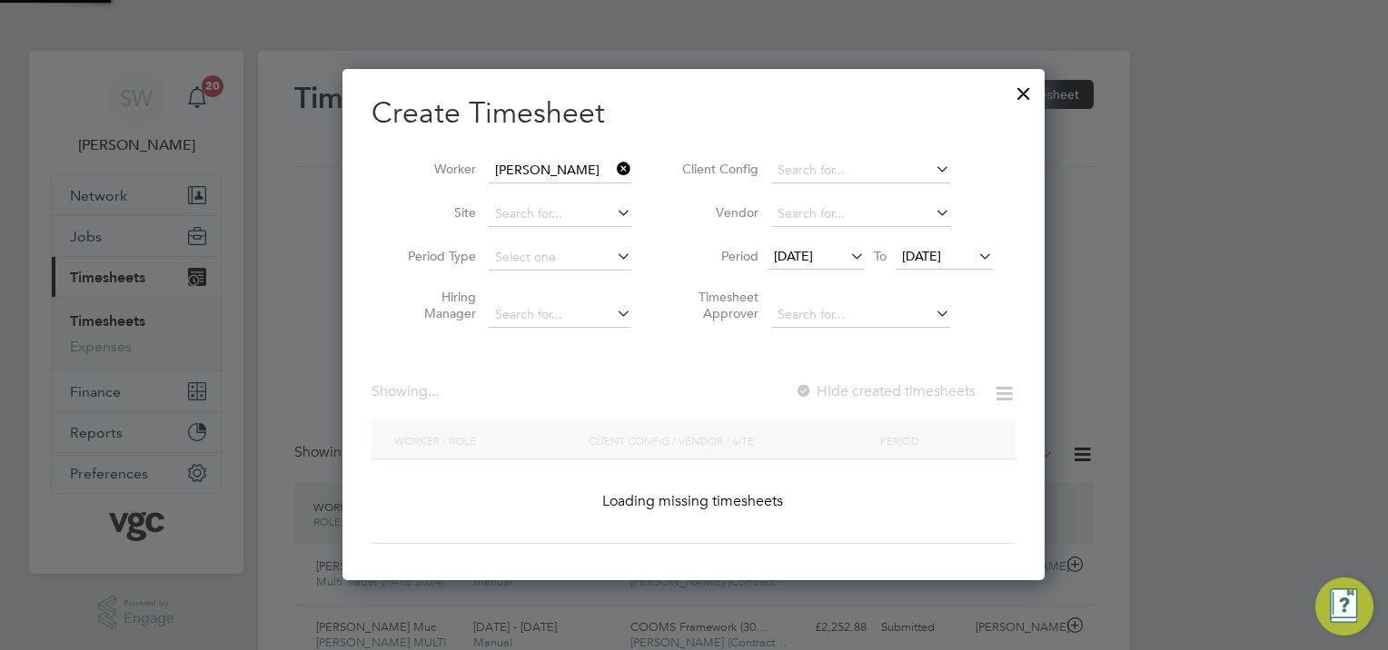
scroll to position [511, 703]
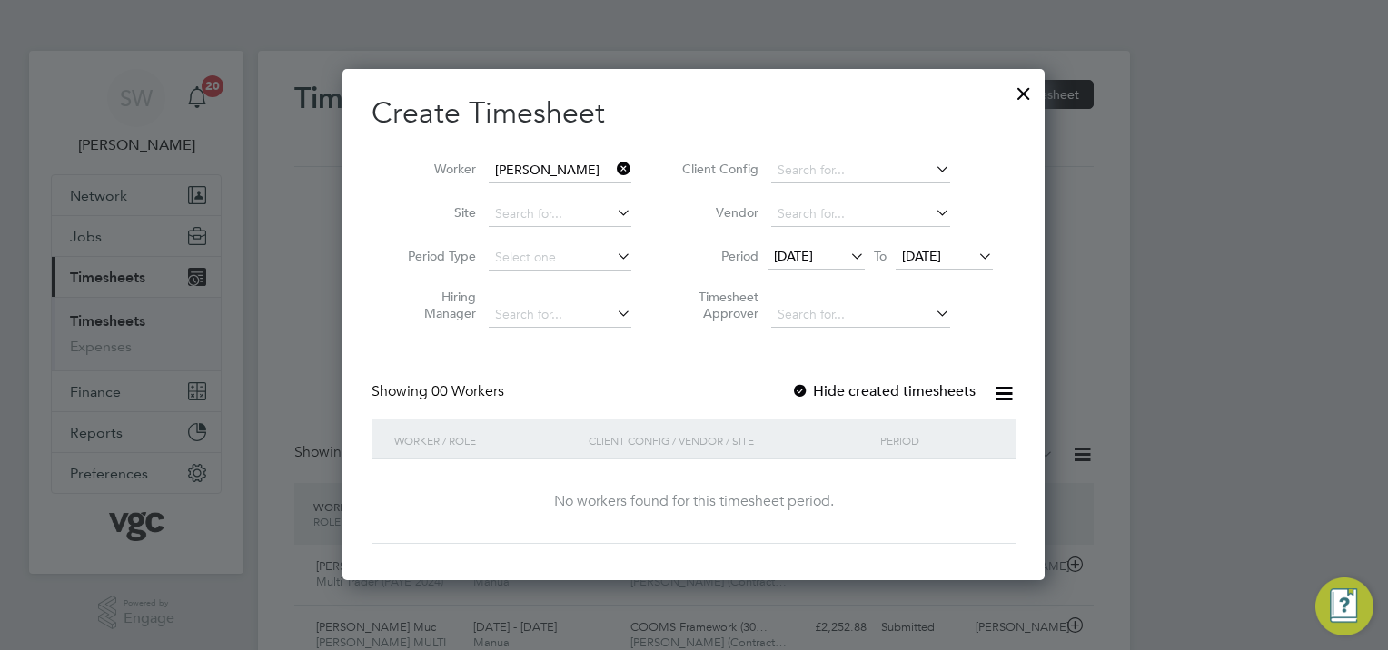
click at [803, 383] on div at bounding box center [800, 392] width 18 height 18
click at [941, 251] on span "[DATE]" at bounding box center [921, 256] width 39 height 16
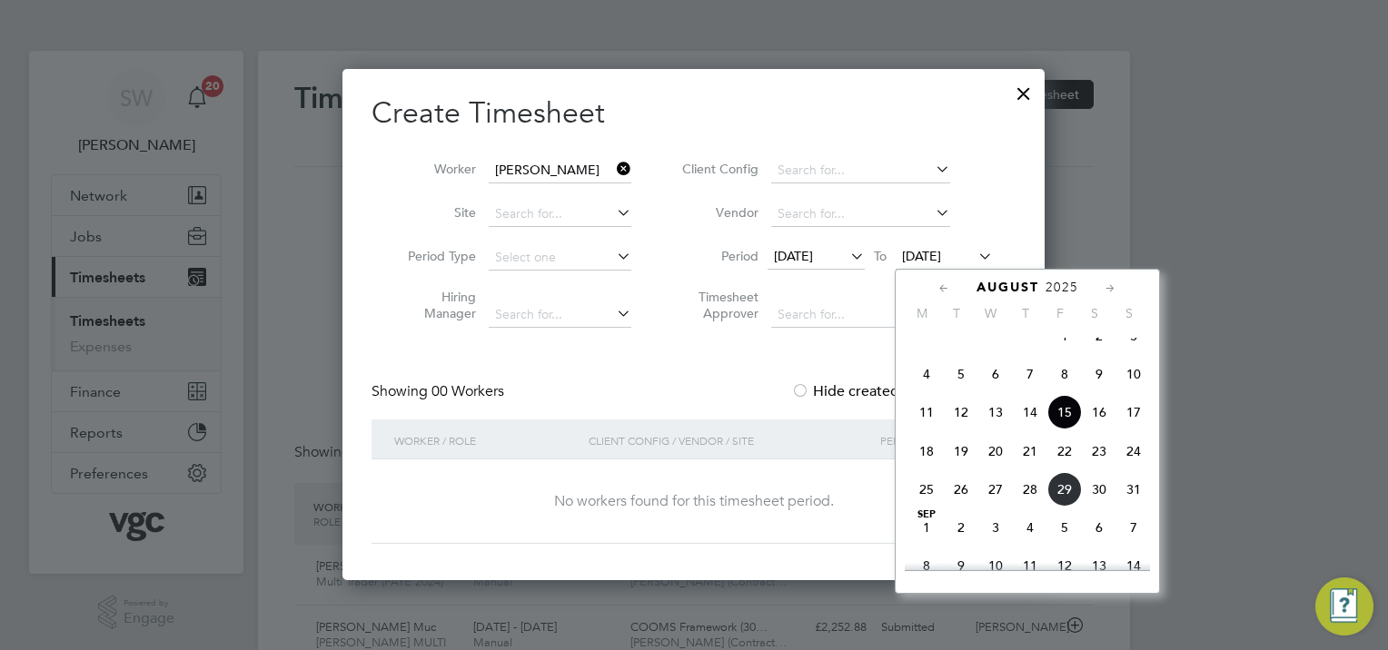
click at [1063, 461] on span "22" at bounding box center [1064, 451] width 35 height 35
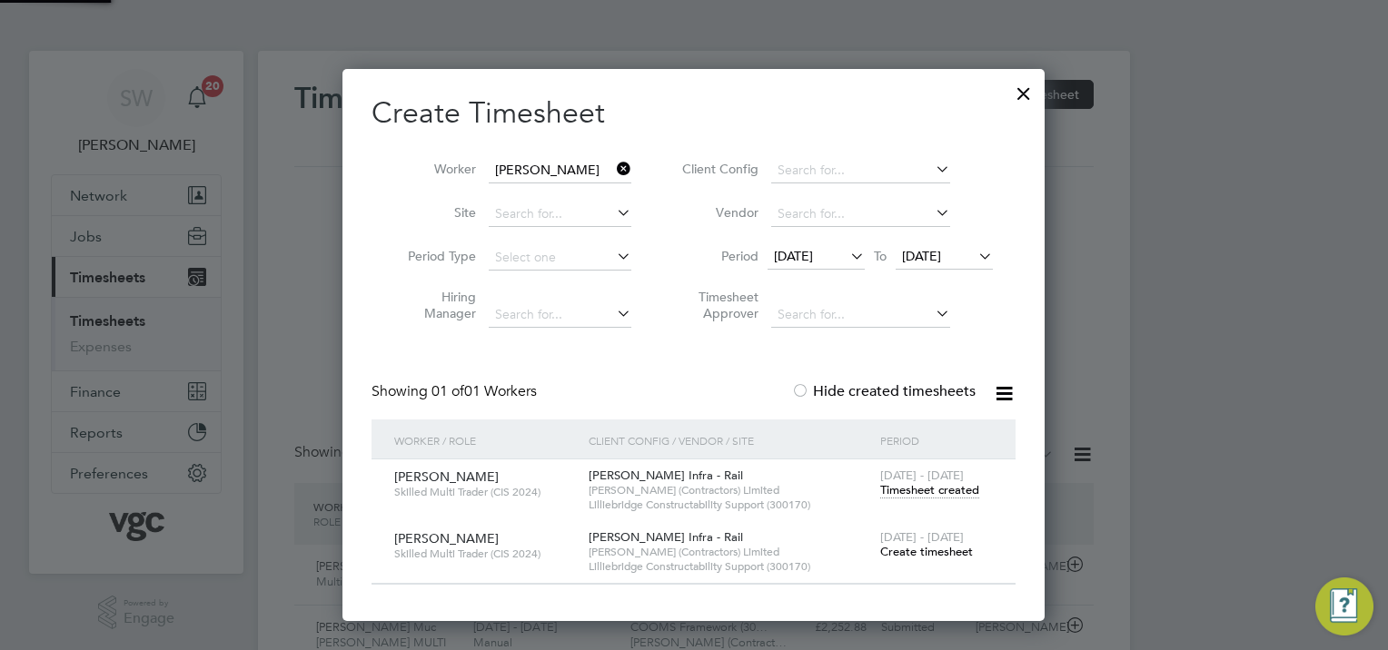
scroll to position [551, 703]
click at [906, 488] on span "Timesheet created" at bounding box center [929, 490] width 99 height 16
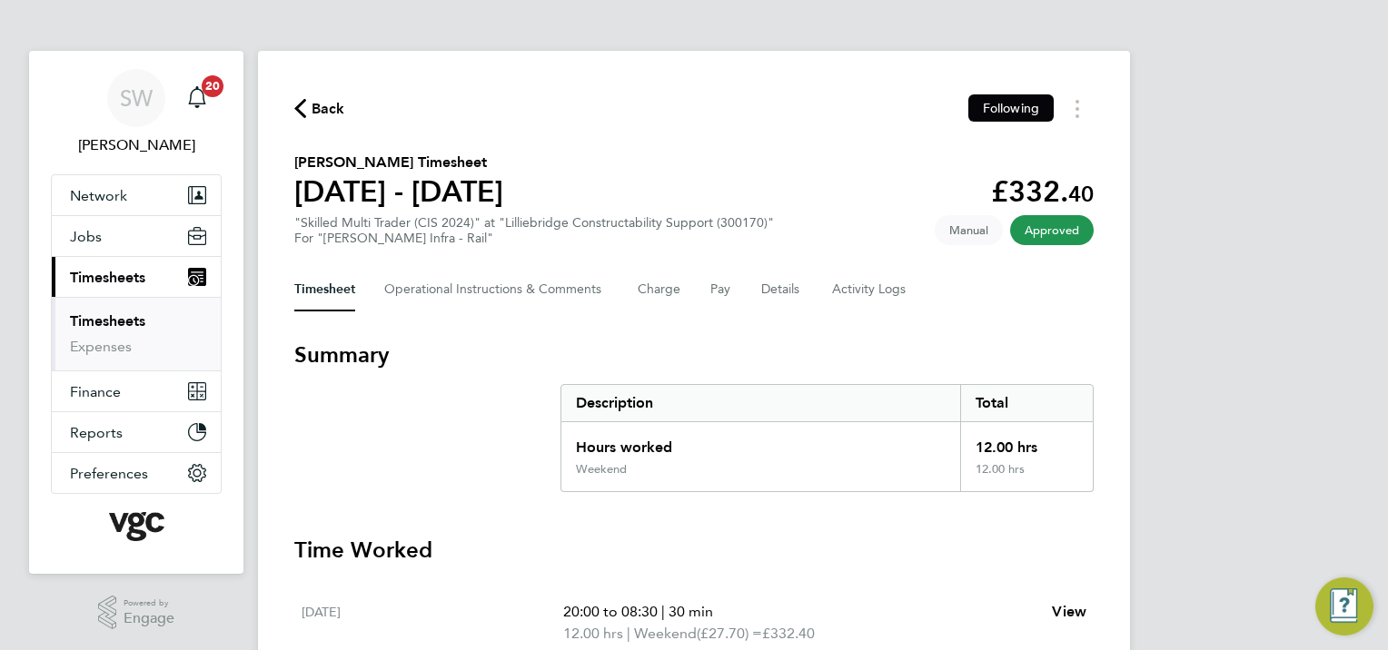
scroll to position [174, 0]
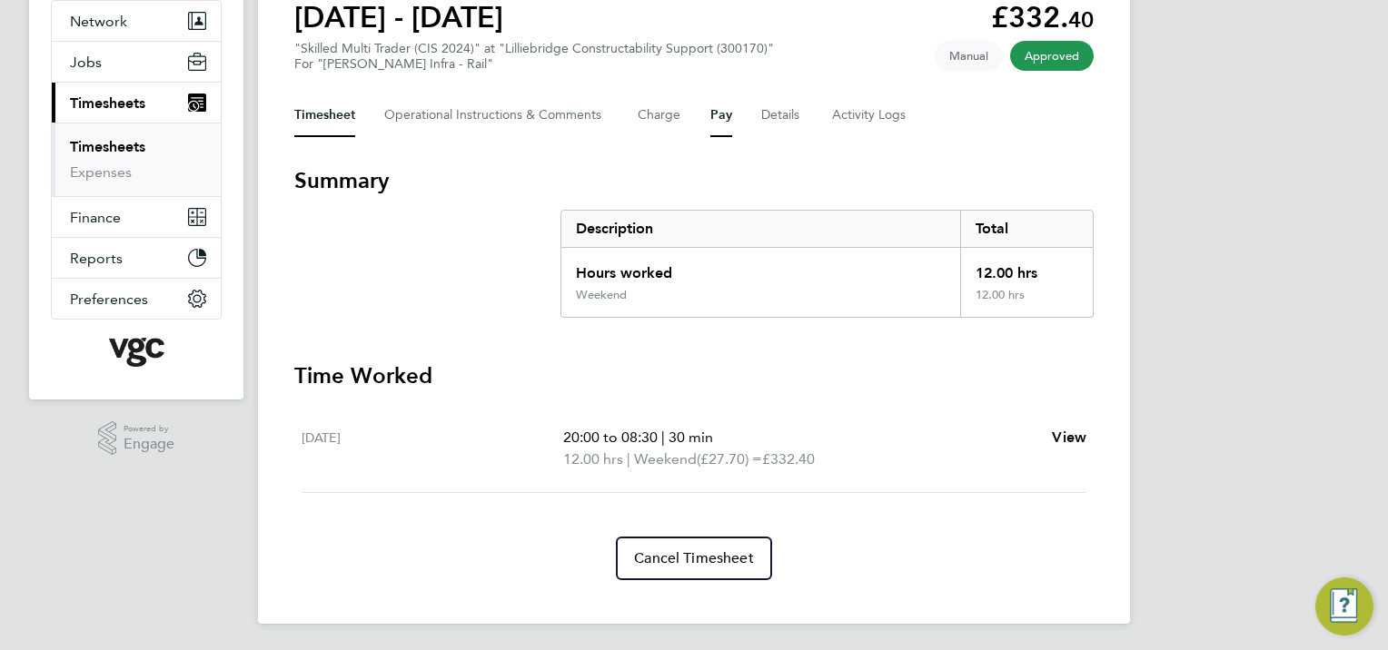
click at [725, 116] on button "Pay" at bounding box center [721, 116] width 22 height 44
